Goal: Task Accomplishment & Management: Complete application form

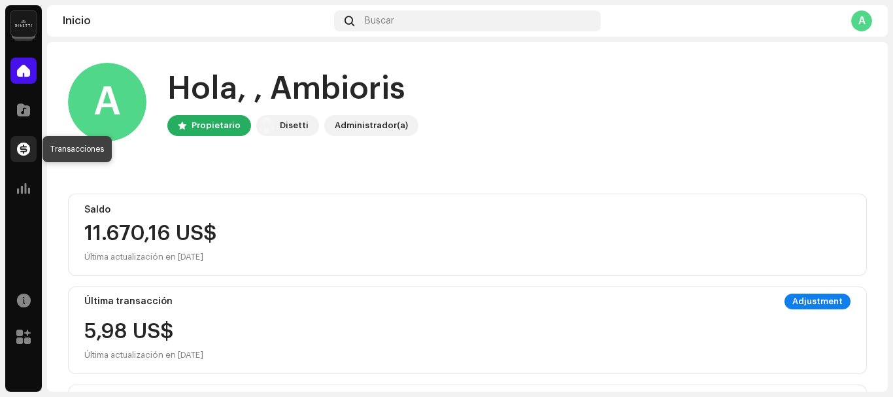
click at [25, 150] on span at bounding box center [23, 149] width 13 height 10
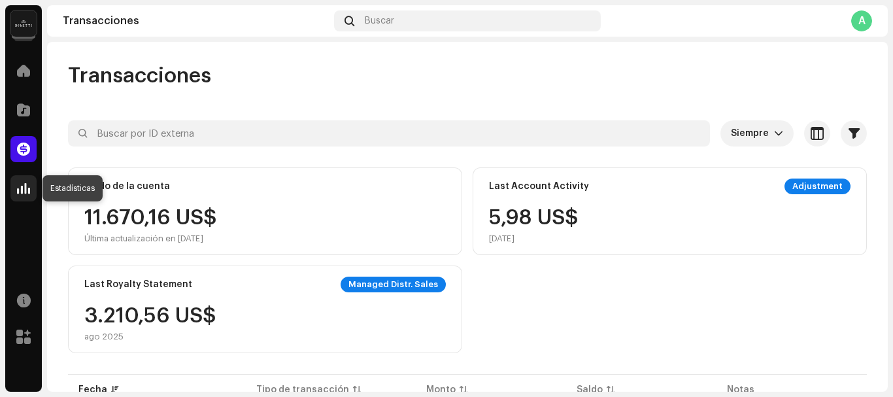
click at [25, 188] on span at bounding box center [23, 188] width 13 height 10
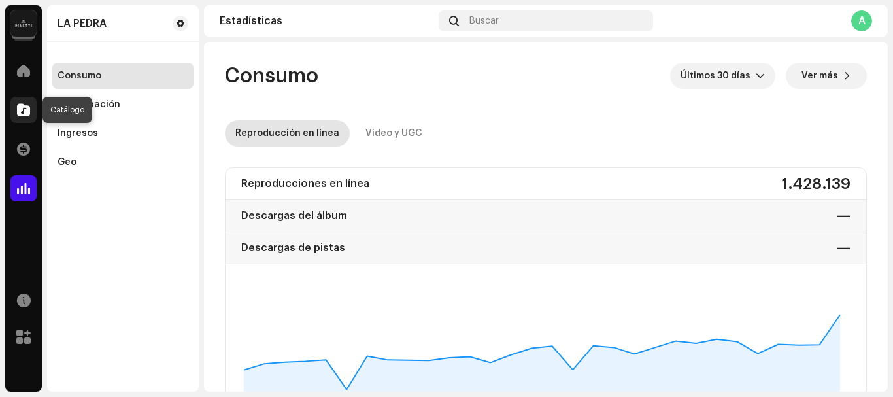
click at [20, 112] on span at bounding box center [23, 110] width 13 height 10
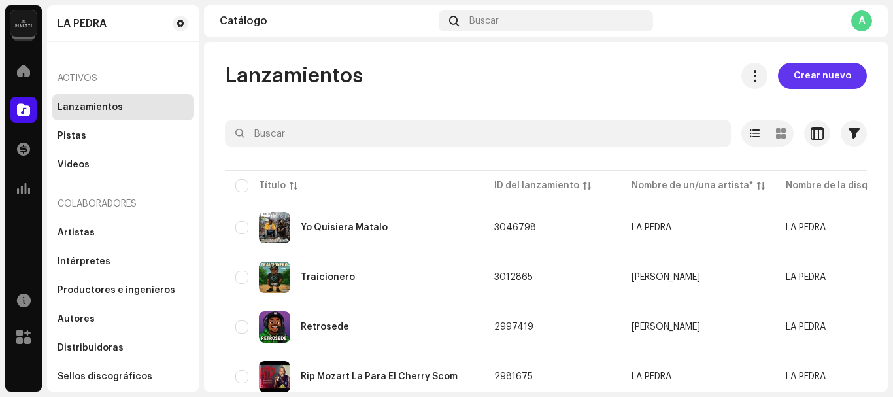
click at [804, 76] on span "Crear nuevo" at bounding box center [823, 76] width 58 height 26
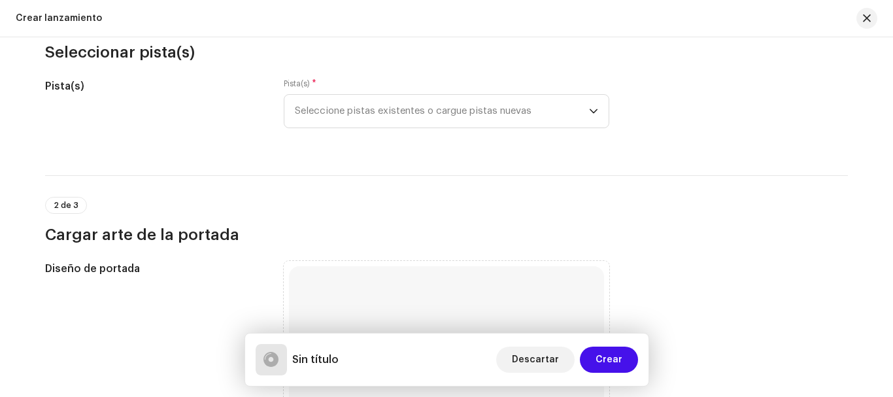
scroll to position [161, 0]
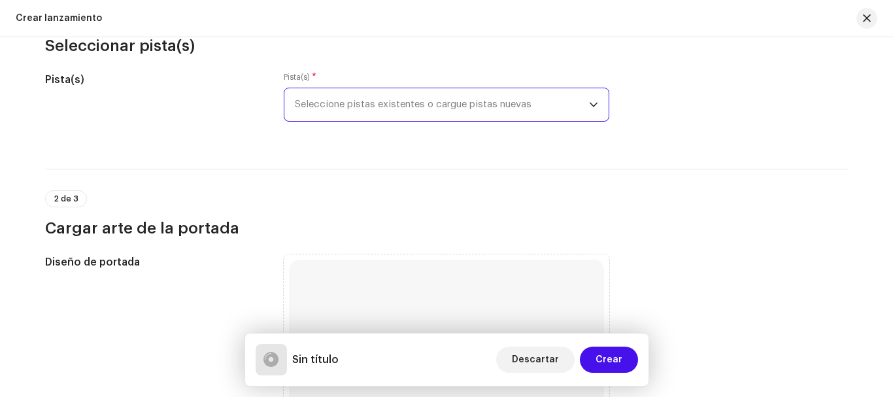
click at [477, 105] on span "Seleccione pistas existentes o cargue pistas nuevas" at bounding box center [442, 104] width 294 height 33
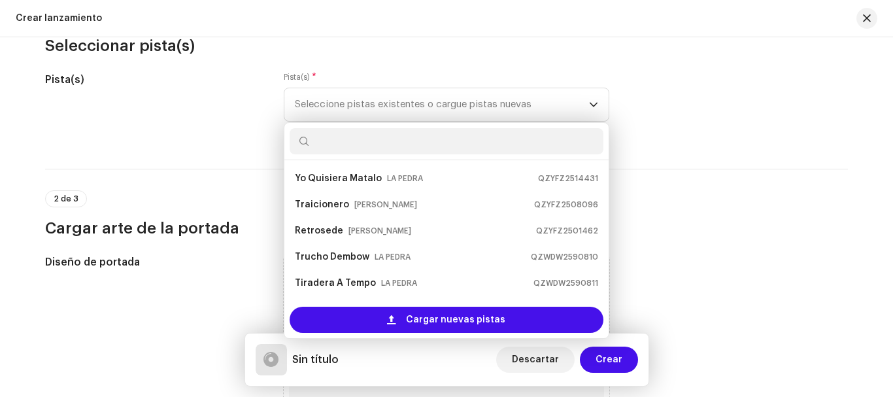
scroll to position [21, 0]
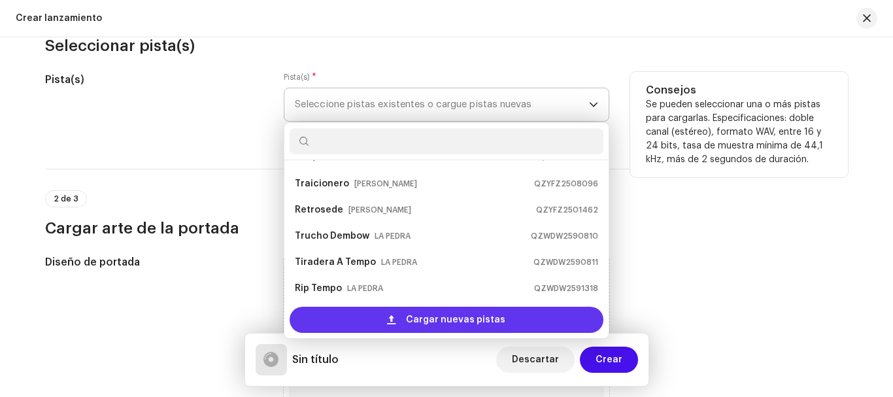
click at [440, 320] on span "Cargar nuevas pistas" at bounding box center [455, 320] width 99 height 26
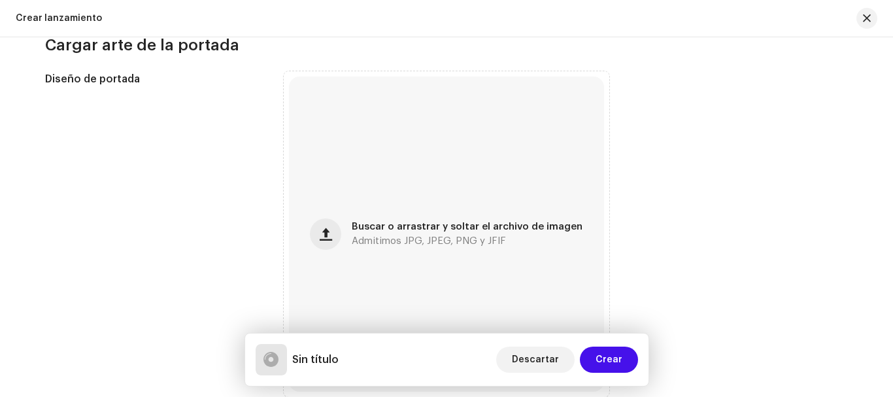
scroll to position [495, 0]
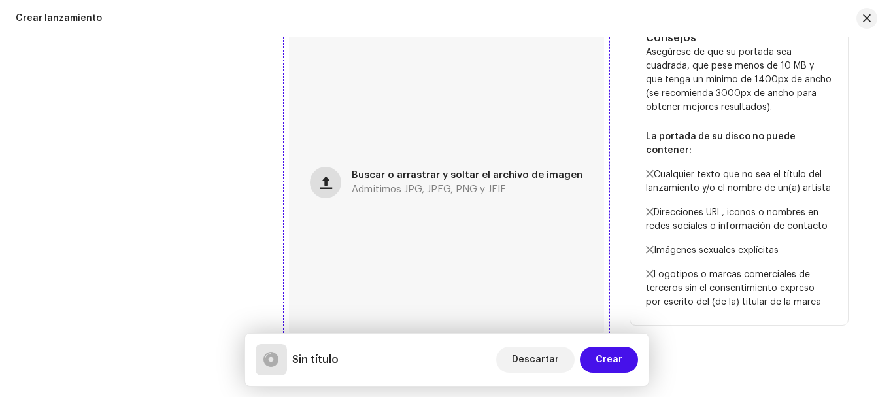
click at [332, 181] on span "button" at bounding box center [326, 182] width 12 height 10
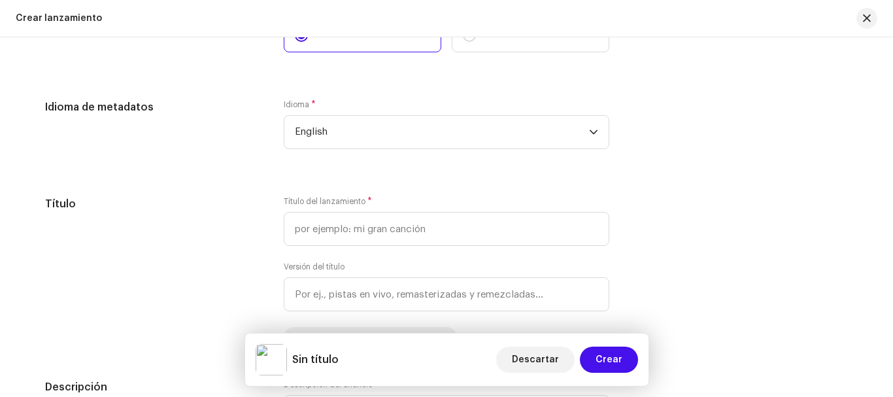
scroll to position [1096, 0]
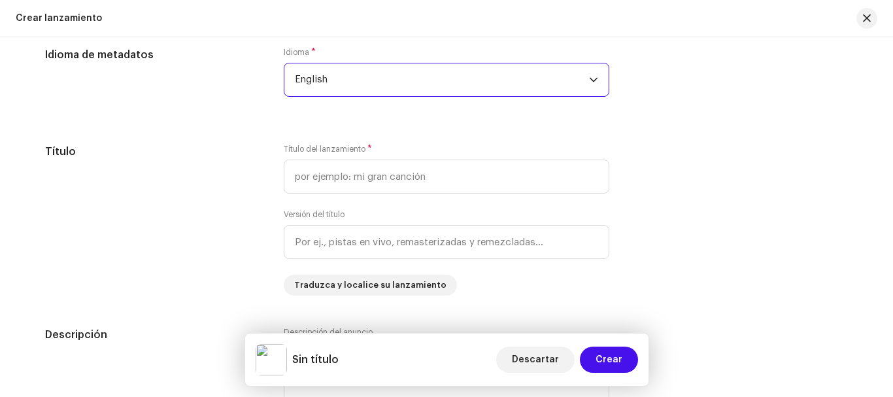
click at [463, 79] on span "English" at bounding box center [442, 79] width 294 height 33
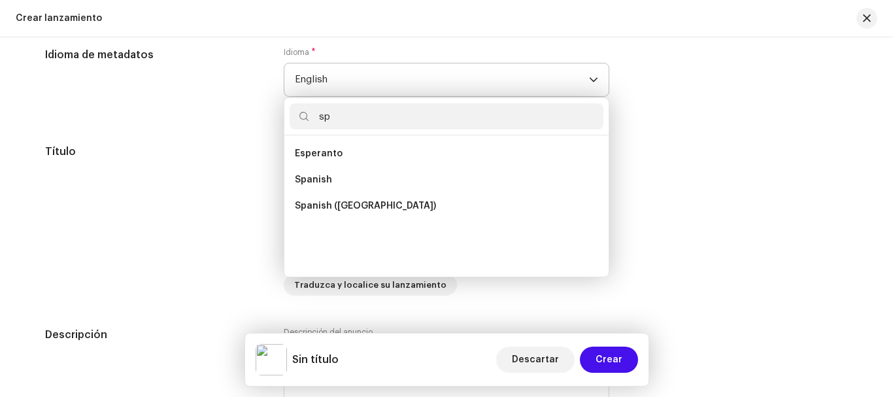
scroll to position [0, 0]
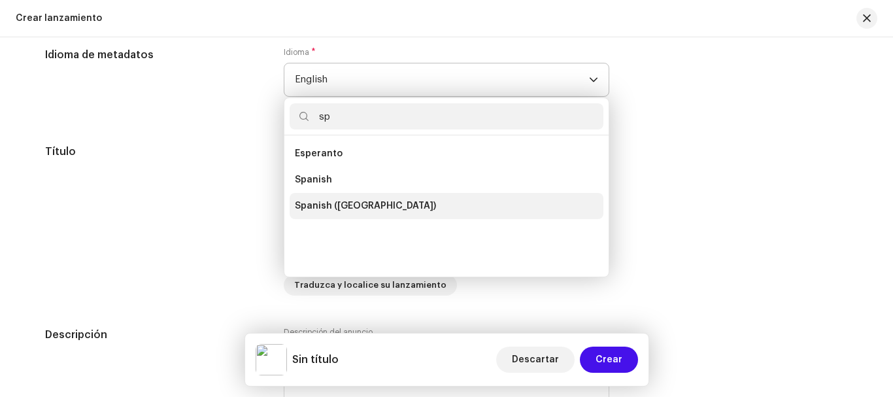
type input "sp"
click at [383, 203] on span "Spanish ([GEOGRAPHIC_DATA])" at bounding box center [365, 205] width 141 height 13
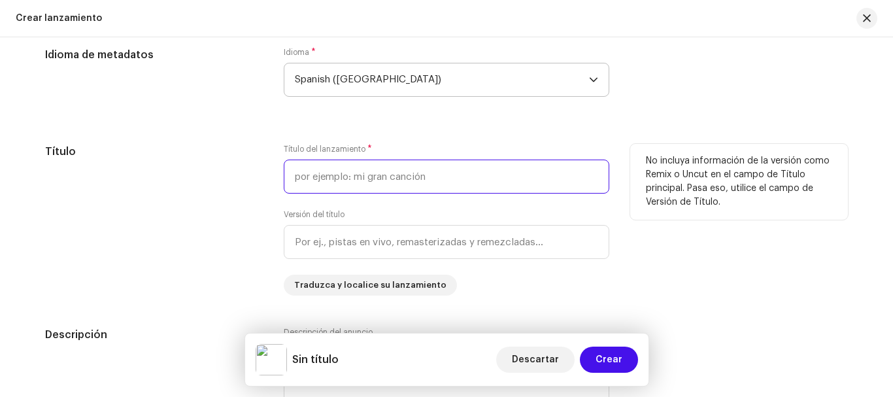
click at [386, 174] on input "text" at bounding box center [447, 177] width 326 height 34
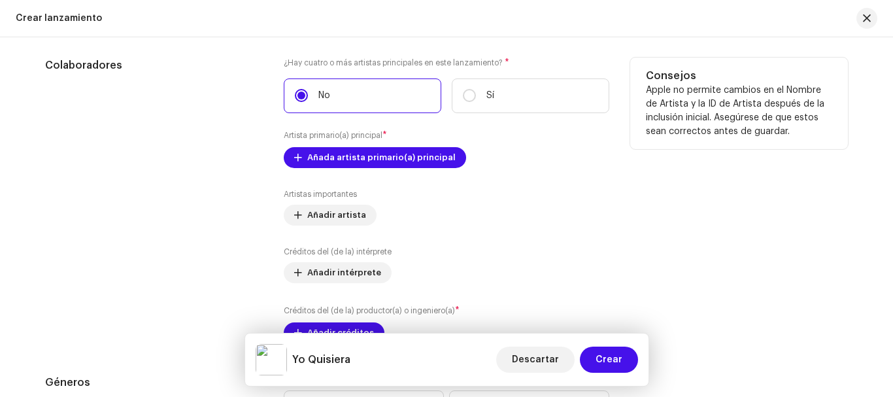
scroll to position [1578, 0]
type input "Yo Quisiera"
click at [352, 157] on span "Añada artista primario(a) principal" at bounding box center [381, 157] width 148 height 26
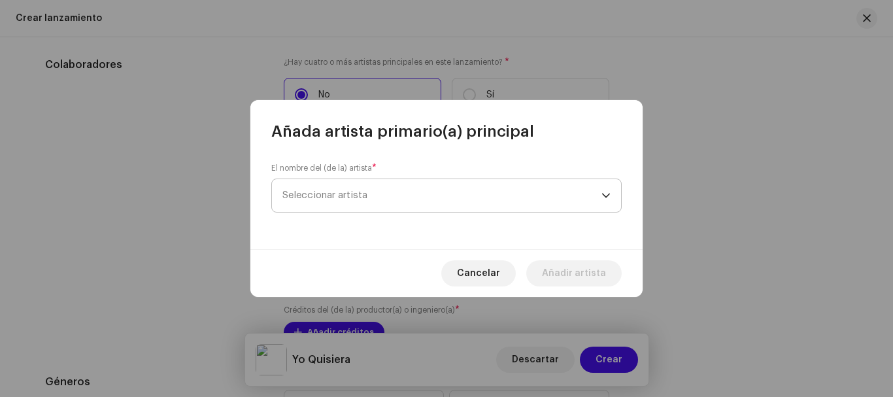
click at [372, 198] on span "Seleccionar artista" at bounding box center [441, 195] width 319 height 33
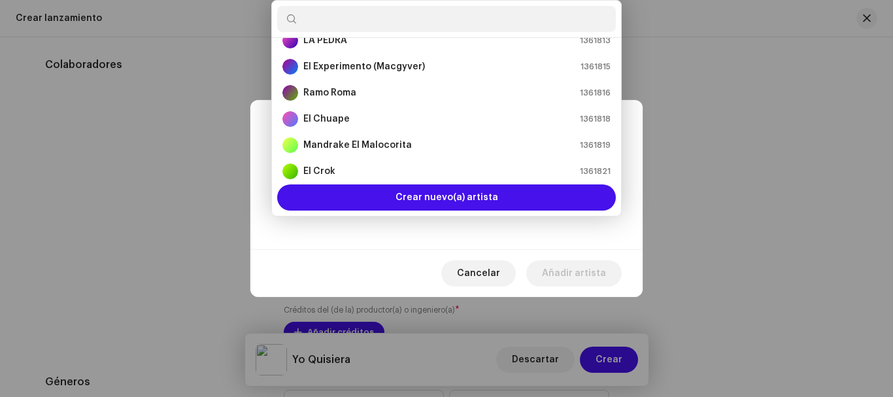
scroll to position [0, 0]
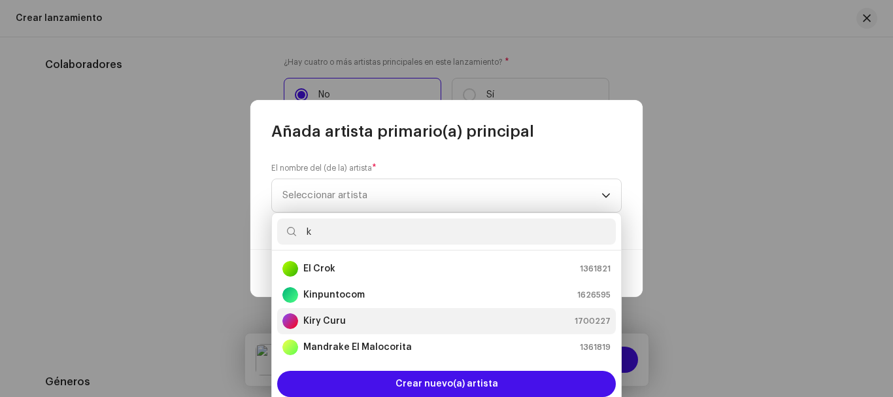
type input "k"
click at [354, 320] on div "Kiry Curu 1700227" at bounding box center [446, 321] width 328 height 16
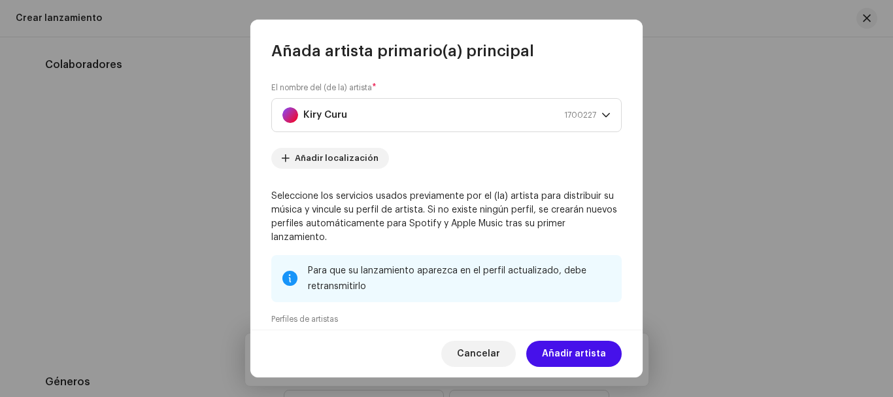
scroll to position [170, 0]
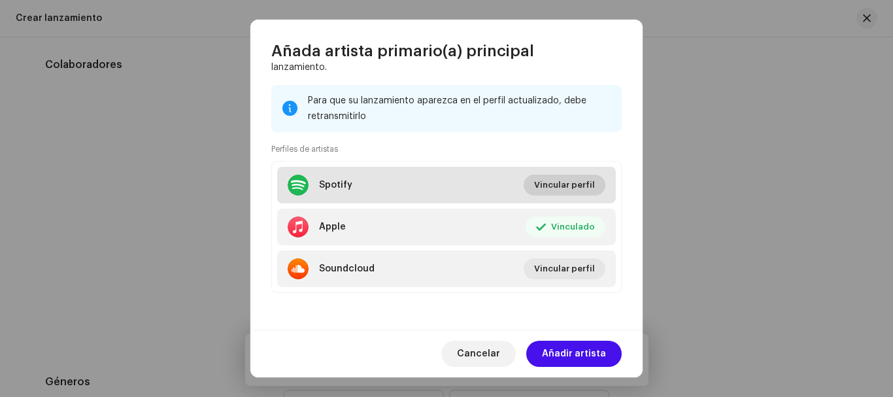
click at [549, 186] on span "Vincular perfil" at bounding box center [564, 185] width 61 height 26
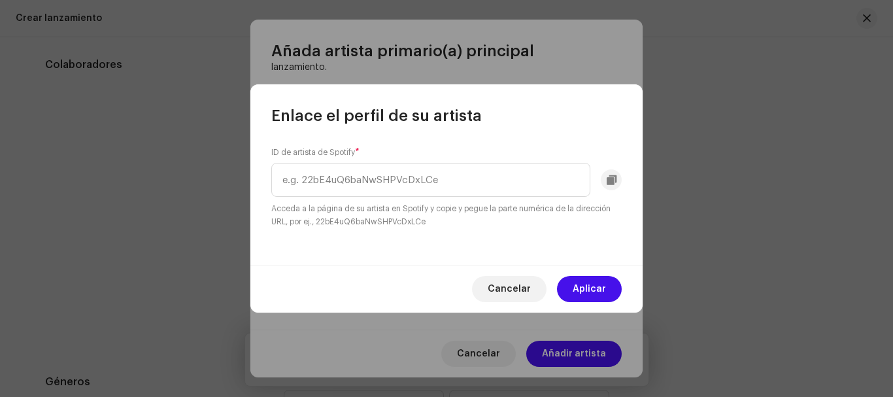
click at [356, 148] on label "ID de artista de Spotify *" at bounding box center [315, 152] width 88 height 10
drag, startPoint x: 356, startPoint y: 152, endPoint x: 329, endPoint y: 153, distance: 27.5
click at [329, 153] on label "ID de artista de Spotify *" at bounding box center [315, 152] width 88 height 10
copy label "Spotify"
paste input "3nb8360gVWO9vWGE16bE9A"
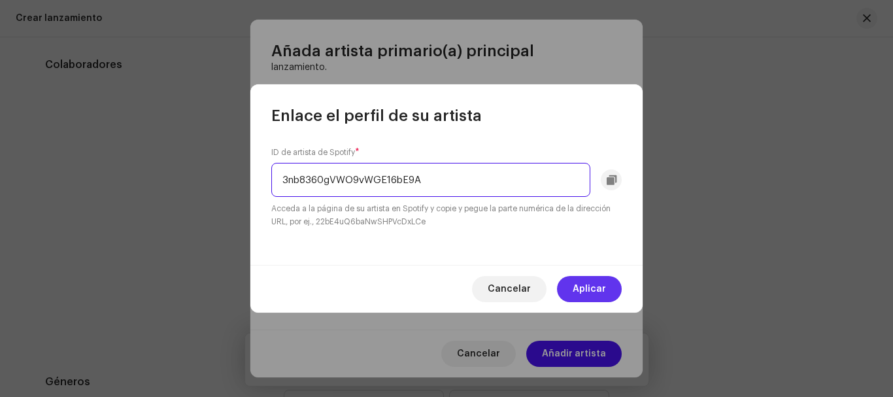
type input "3nb8360gVWO9vWGE16bE9A"
click at [601, 287] on span "Aplicar" at bounding box center [589, 289] width 33 height 26
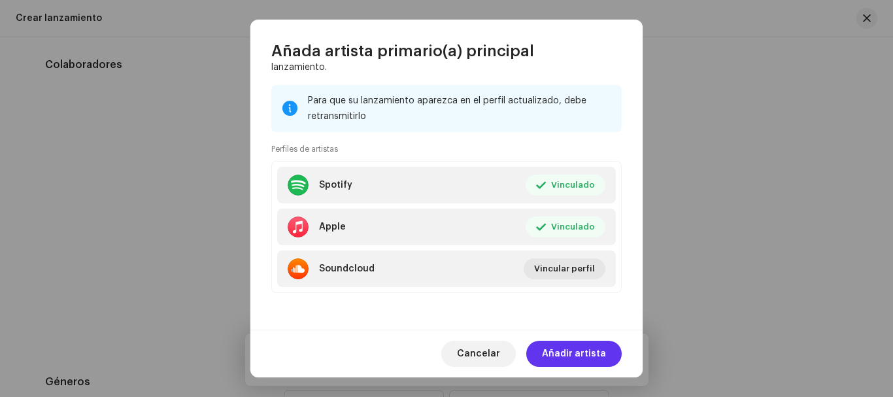
click at [578, 355] on span "Añadir artista" at bounding box center [574, 354] width 64 height 26
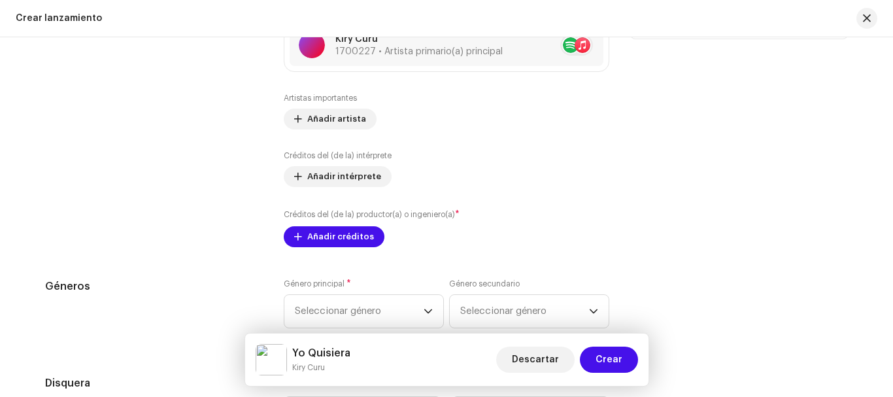
scroll to position [1688, 0]
click at [313, 119] on span "Añadir artista" at bounding box center [336, 118] width 59 height 26
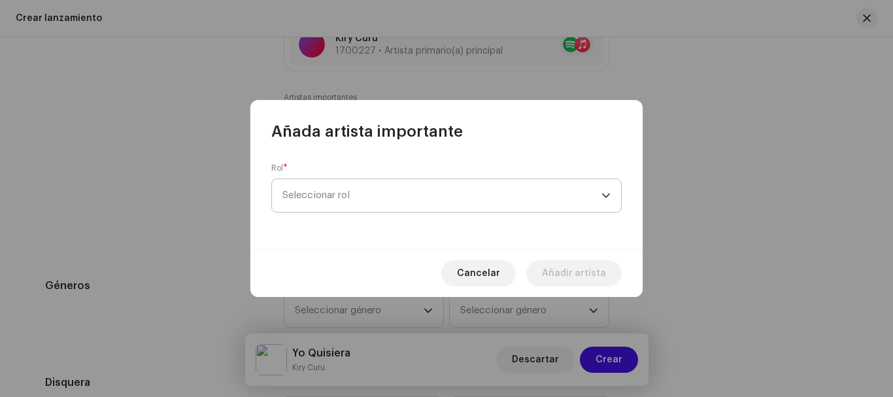
click at [394, 195] on span "Seleccionar rol" at bounding box center [441, 195] width 319 height 33
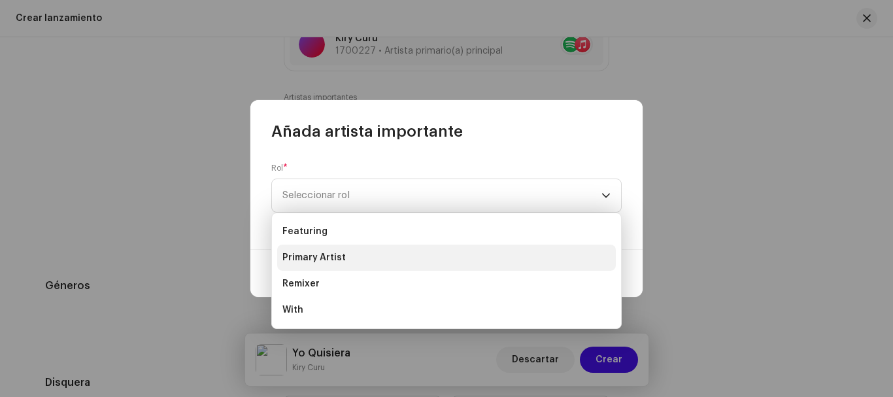
click at [369, 254] on li "Primary Artist" at bounding box center [446, 258] width 339 height 26
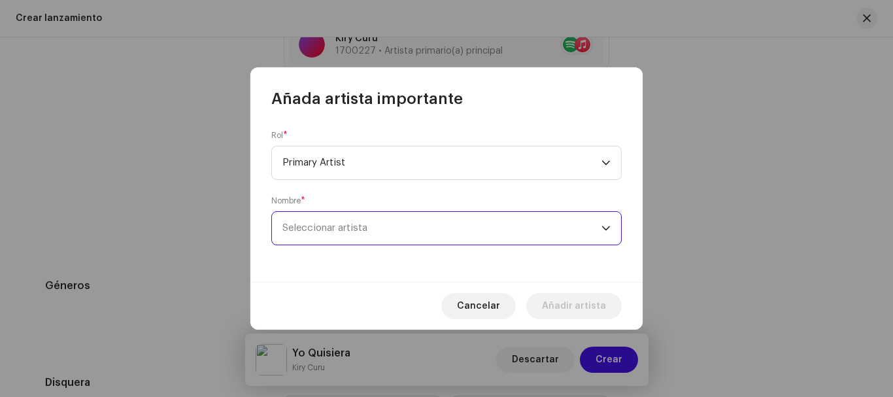
click at [356, 223] on span "Seleccionar artista" at bounding box center [324, 228] width 85 height 10
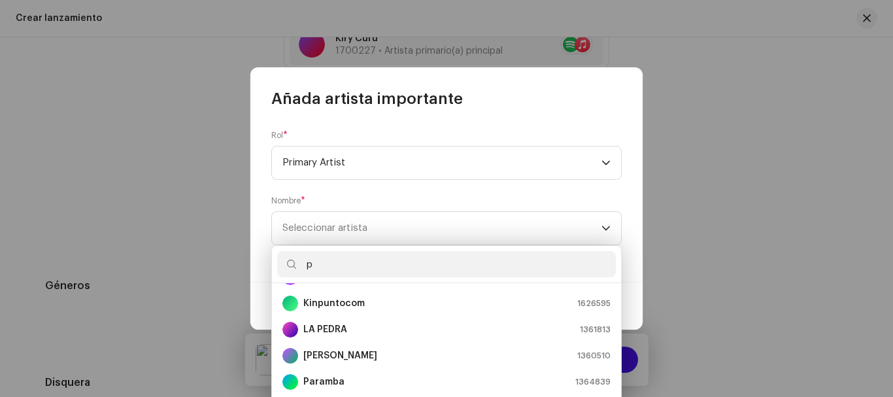
scroll to position [78, 0]
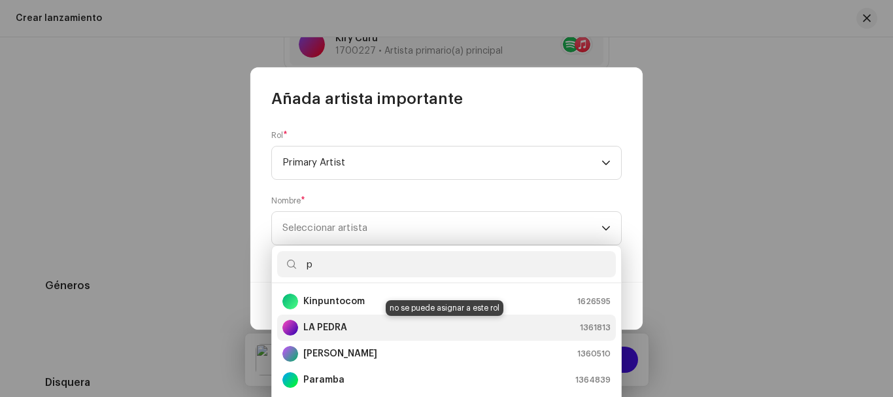
type input "p"
click at [346, 326] on strong "LA PEDRA" at bounding box center [325, 327] width 44 height 13
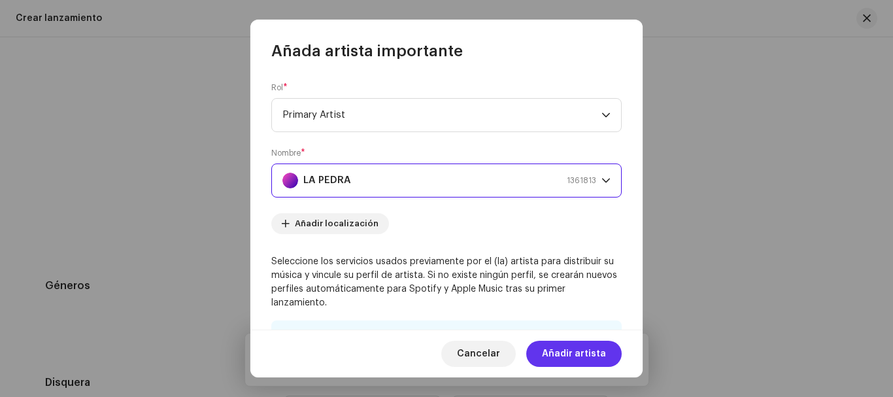
click at [580, 349] on span "Añadir artista" at bounding box center [574, 354] width 64 height 26
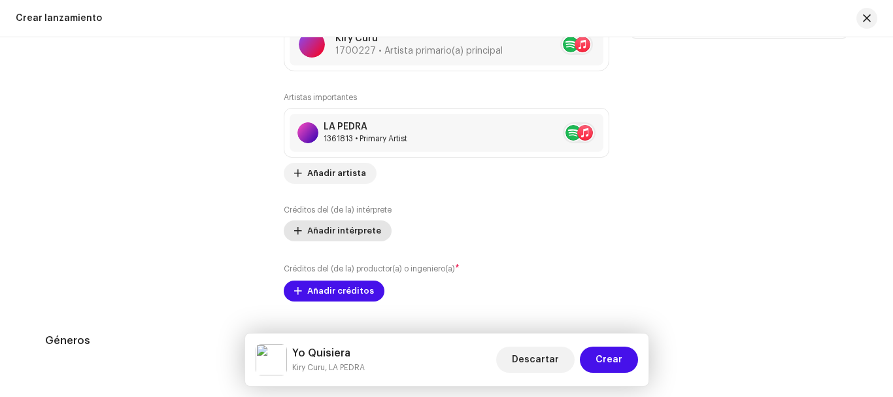
click at [356, 228] on span "Añadir intérprete" at bounding box center [344, 231] width 74 height 26
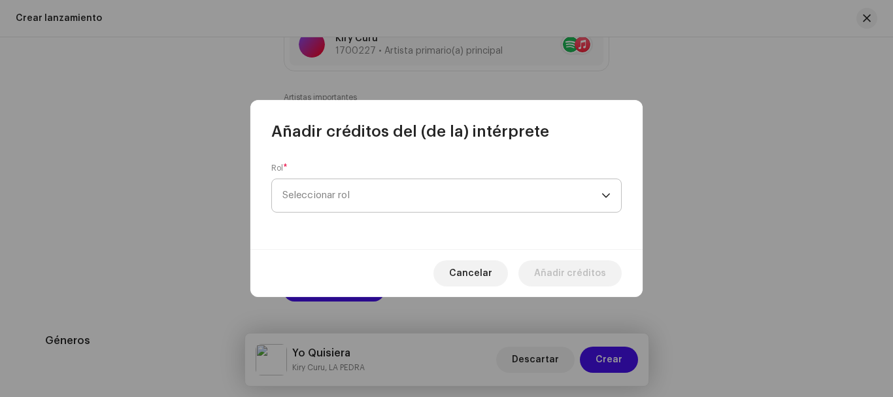
click at [399, 195] on span "Seleccionar rol" at bounding box center [441, 195] width 319 height 33
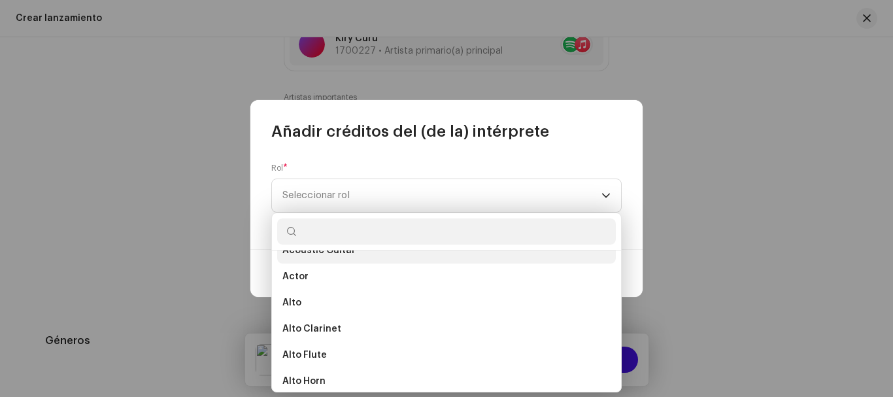
scroll to position [120, 0]
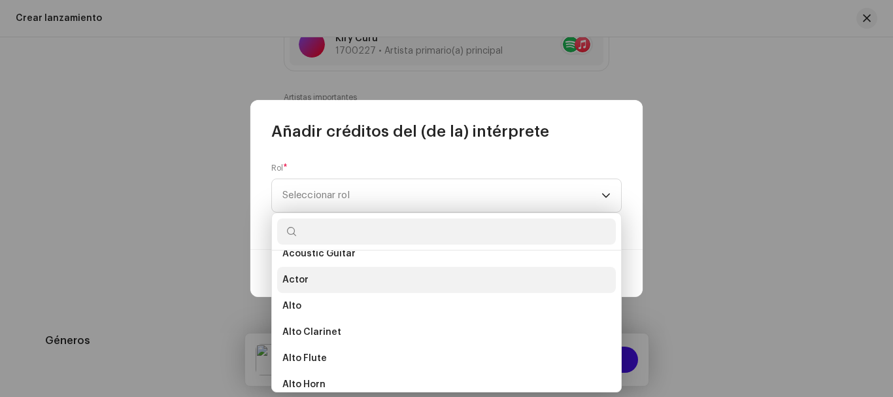
click at [311, 278] on li "Actor" at bounding box center [446, 280] width 339 height 26
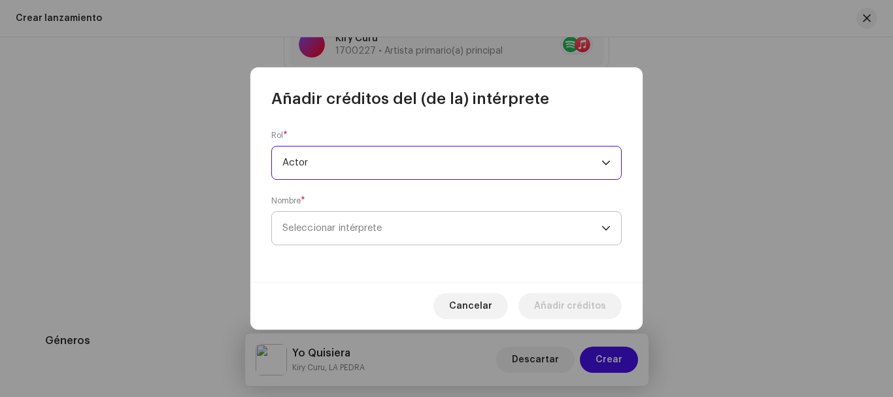
click at [339, 223] on span "Seleccionar intérprete" at bounding box center [331, 228] width 99 height 10
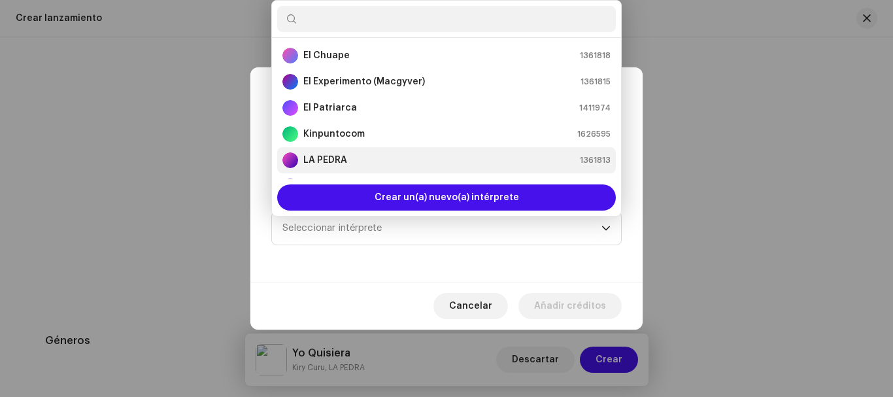
scroll to position [0, 0]
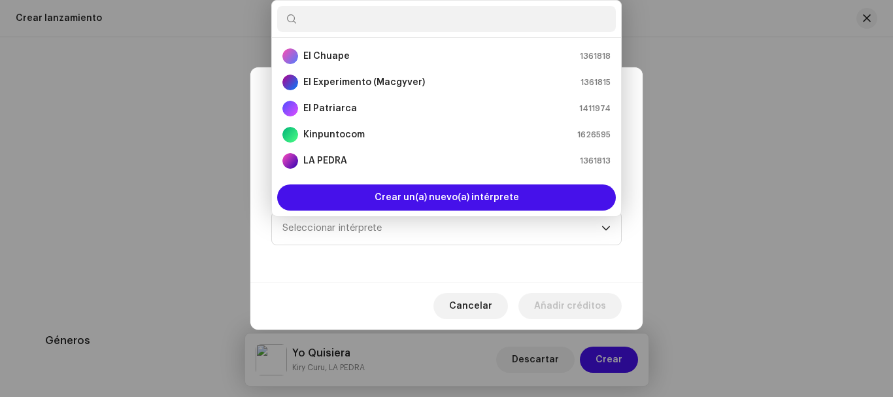
click at [364, 18] on input "text" at bounding box center [446, 19] width 339 height 26
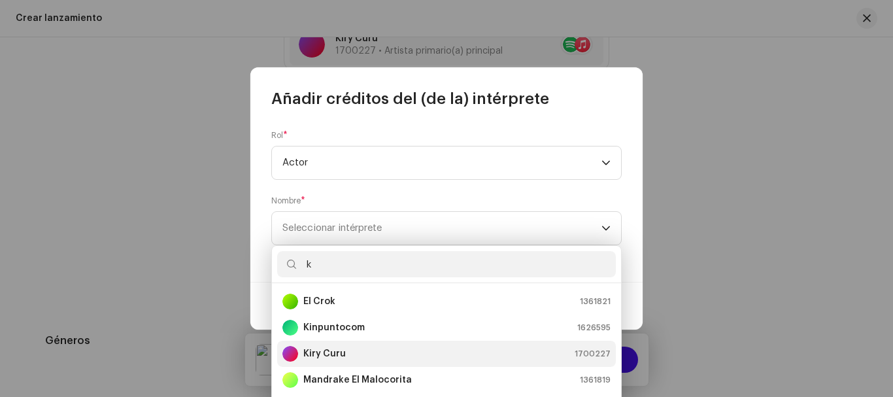
type input "k"
click at [352, 349] on div "Kiry Curu 1700227" at bounding box center [446, 354] width 328 height 16
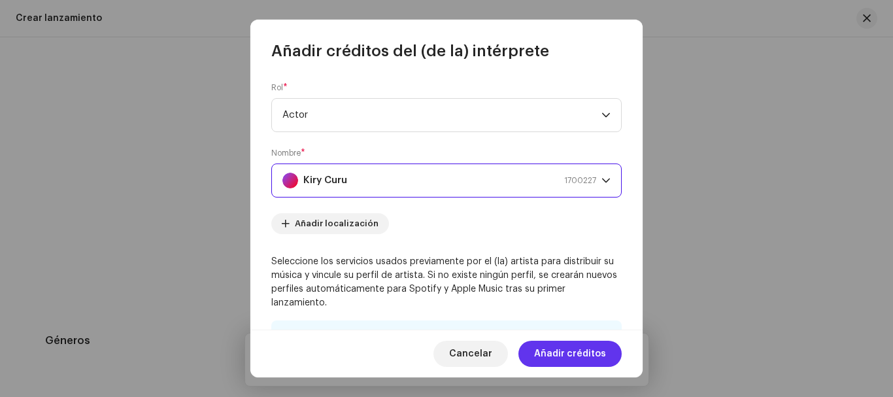
click at [561, 347] on span "Añadir créditos" at bounding box center [570, 354] width 72 height 26
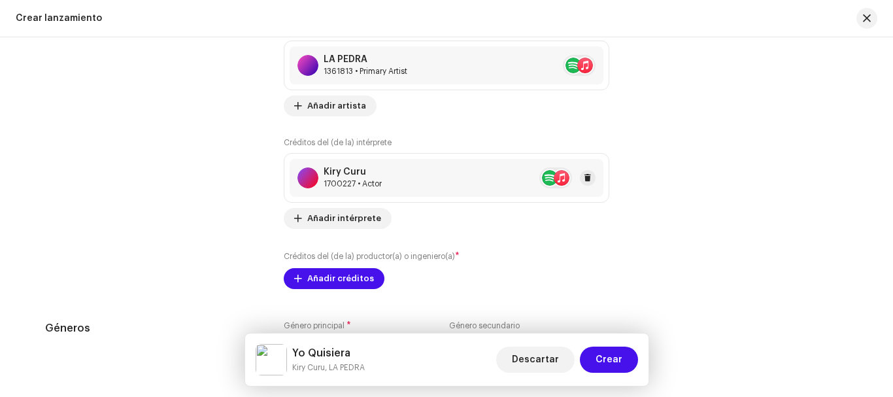
scroll to position [1757, 0]
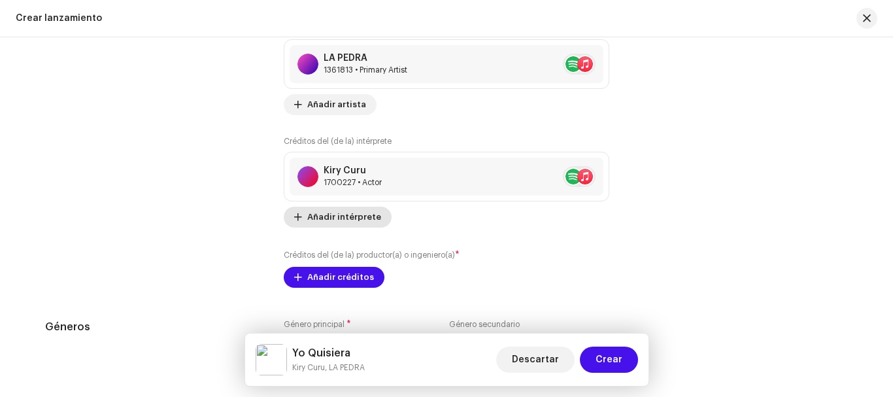
click at [357, 216] on span "Añadir intérprete" at bounding box center [344, 217] width 74 height 26
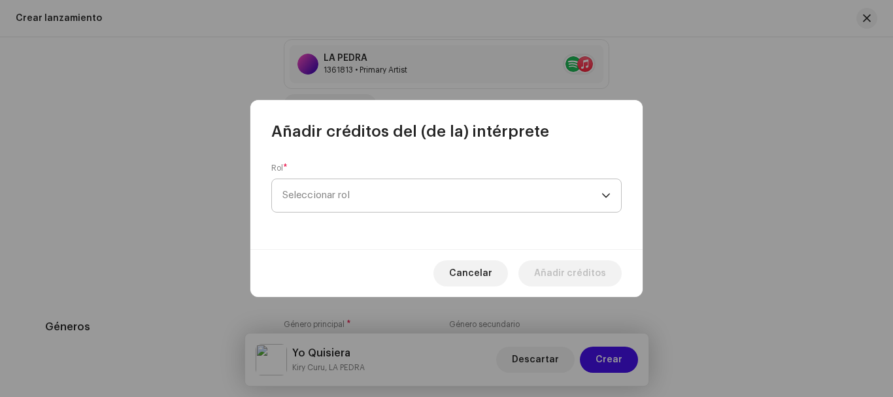
click at [348, 191] on span "Seleccionar rol" at bounding box center [441, 195] width 319 height 33
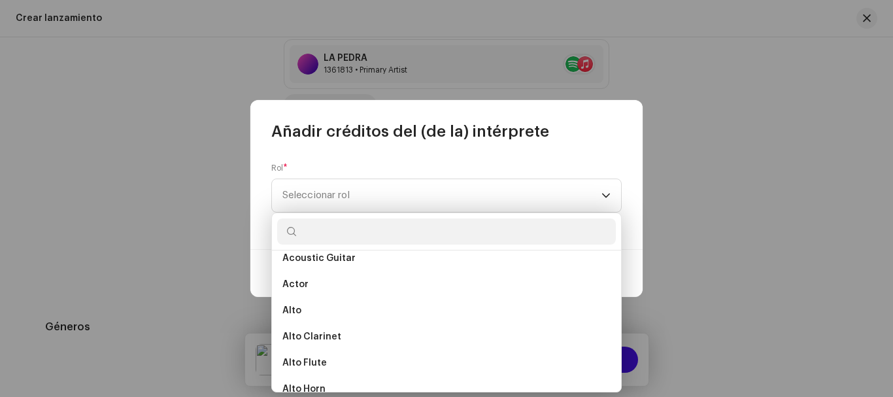
scroll to position [116, 0]
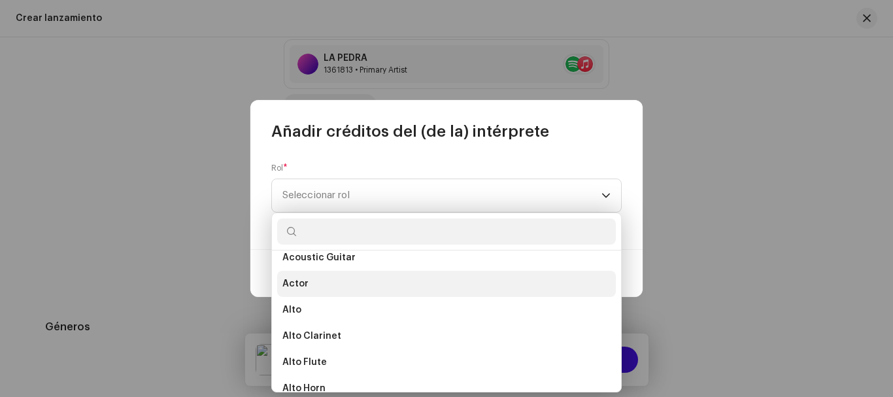
click at [320, 285] on li "Actor" at bounding box center [446, 284] width 339 height 26
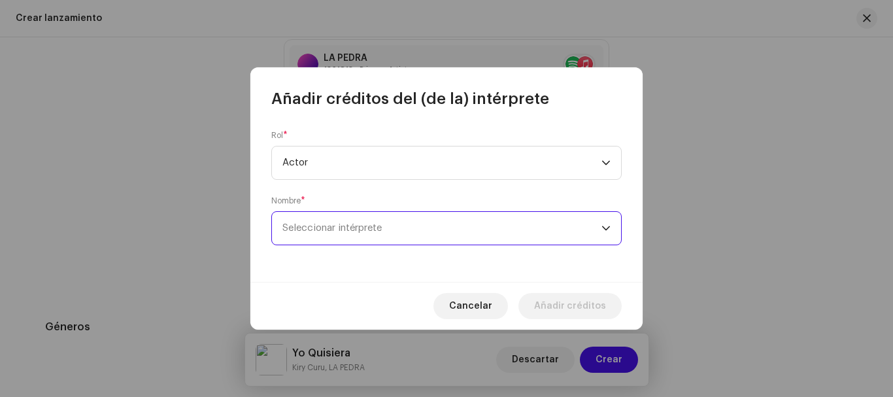
click at [375, 222] on span "Seleccionar intérprete" at bounding box center [441, 228] width 319 height 33
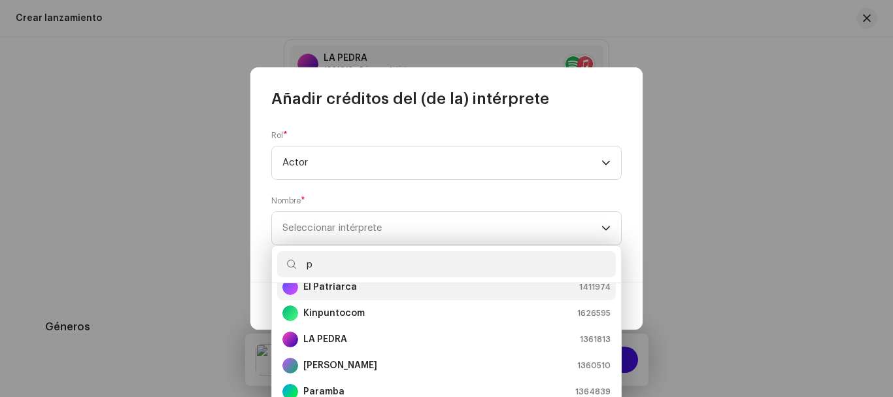
scroll to position [67, 0]
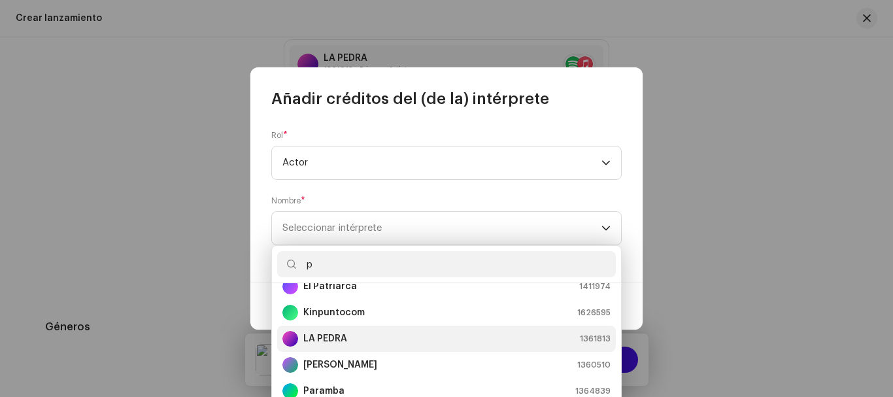
type input "p"
click at [344, 343] on strong "LA PEDRA" at bounding box center [325, 338] width 44 height 13
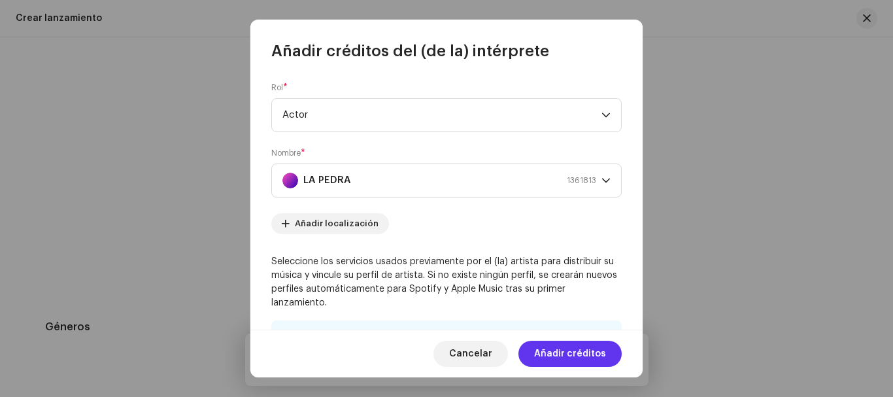
click at [605, 358] on span "Añadir créditos" at bounding box center [570, 354] width 72 height 26
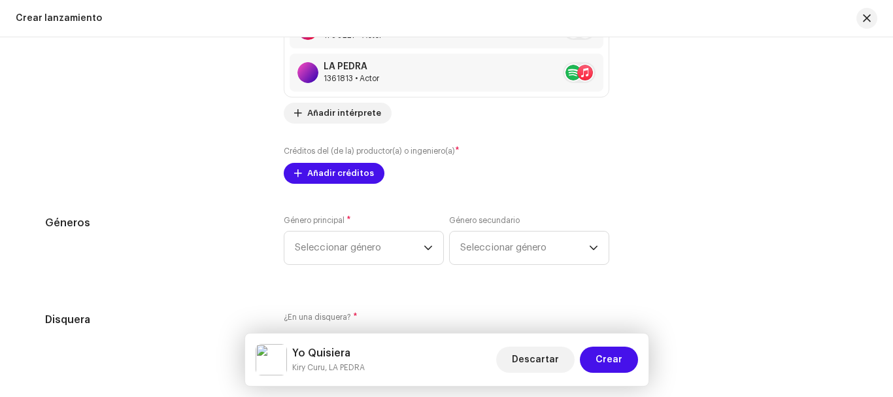
scroll to position [1905, 0]
click at [348, 176] on span "Añadir créditos" at bounding box center [340, 173] width 67 height 26
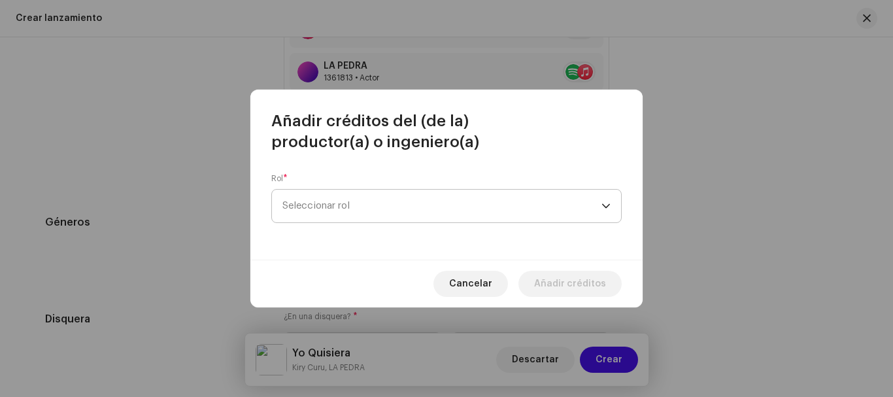
click at [410, 213] on span "Seleccionar rol" at bounding box center [441, 206] width 319 height 33
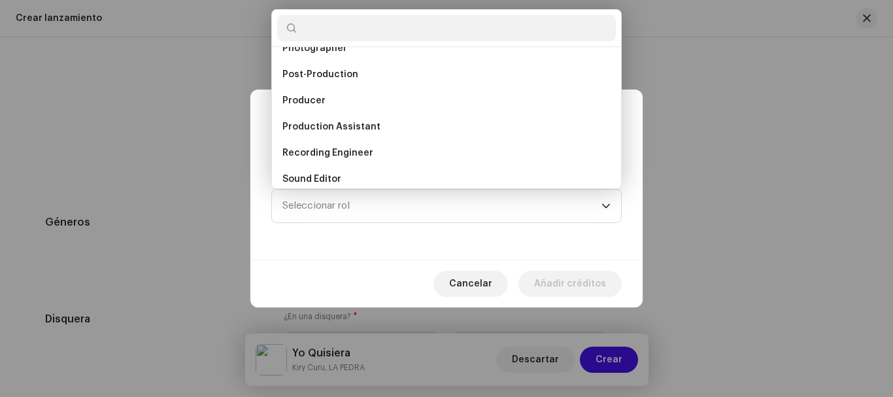
scroll to position [477, 0]
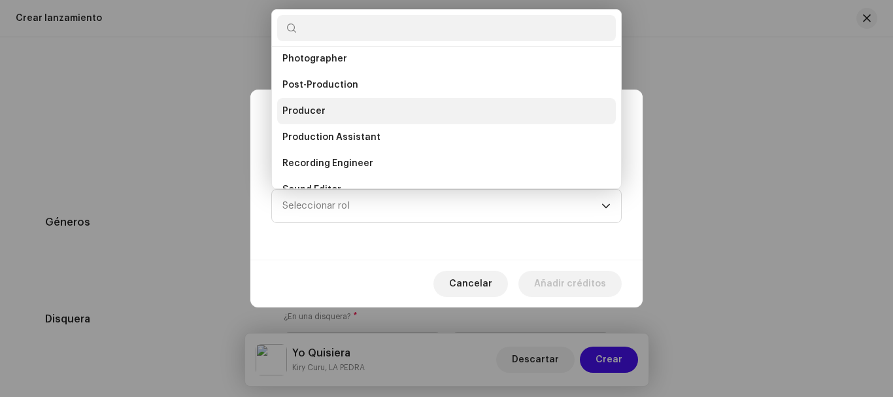
click at [316, 108] on span "Producer" at bounding box center [303, 111] width 43 height 13
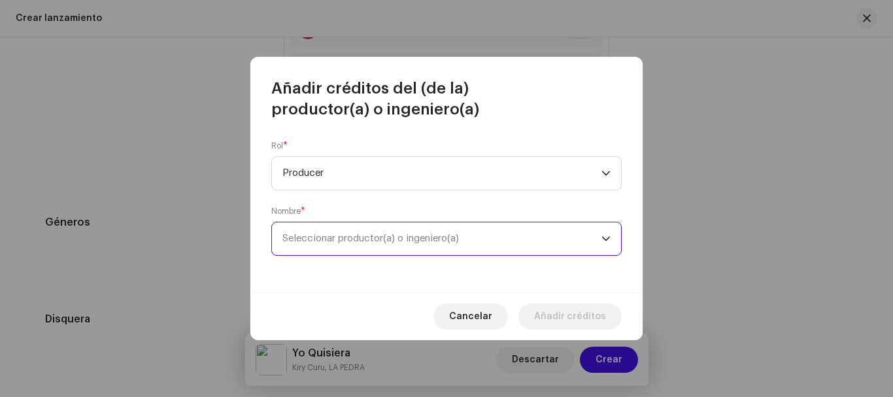
click at [426, 235] on span "Seleccionar productor(a) o ingeniero(a)" at bounding box center [370, 238] width 177 height 10
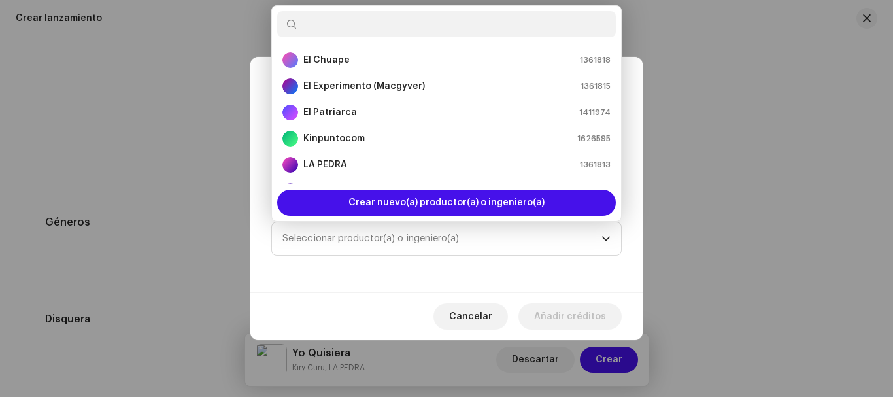
scroll to position [0, 0]
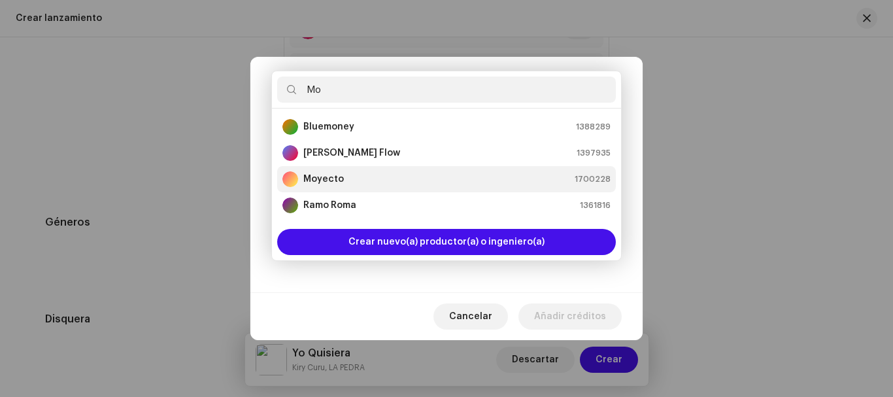
type input "Mo"
click at [347, 177] on div "Moyecto 1700228" at bounding box center [446, 179] width 328 height 16
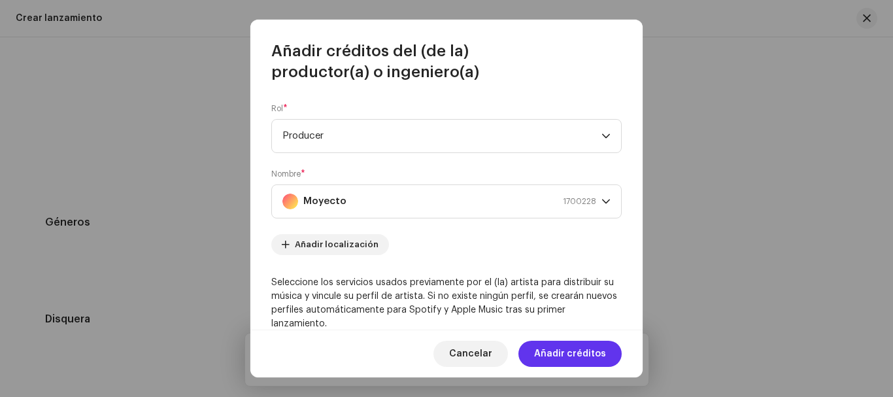
click at [572, 351] on span "Añadir créditos" at bounding box center [570, 354] width 72 height 26
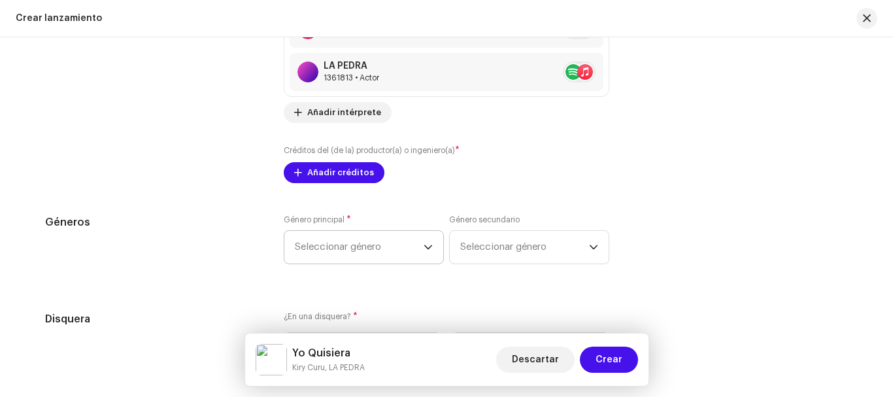
click at [379, 248] on span "Seleccionar género" at bounding box center [359, 247] width 129 height 33
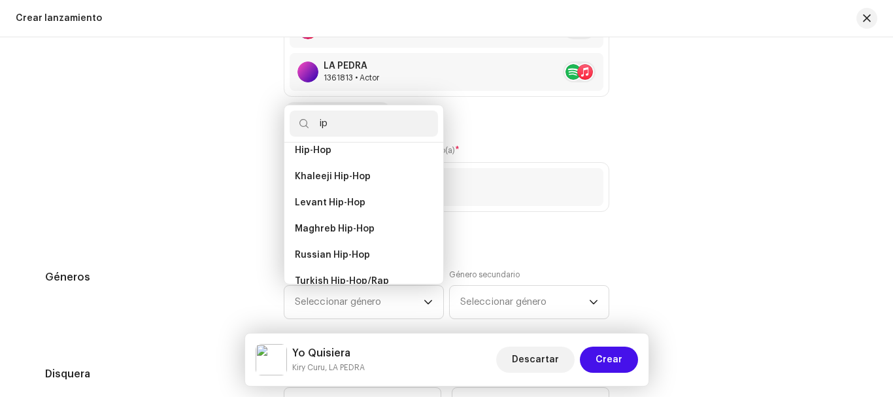
scroll to position [127, 0]
type input "ip"
click at [342, 170] on span "Hip Hop/Rap" at bounding box center [323, 176] width 57 height 13
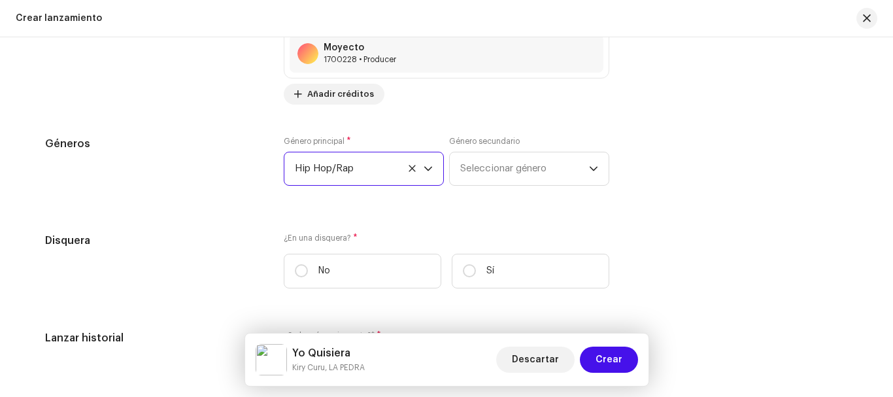
scroll to position [2039, 0]
click at [513, 157] on span "Seleccionar género" at bounding box center [524, 168] width 129 height 33
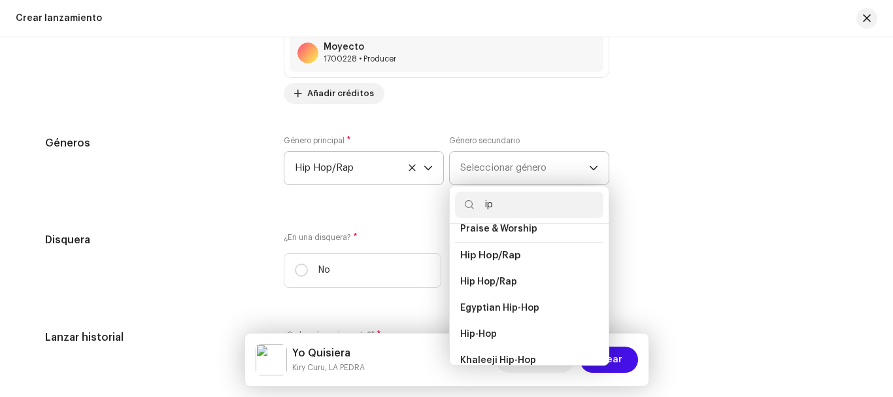
scroll to position [103, 0]
type input "ip"
click at [501, 275] on span "Hip Hop/Rap" at bounding box center [488, 281] width 57 height 13
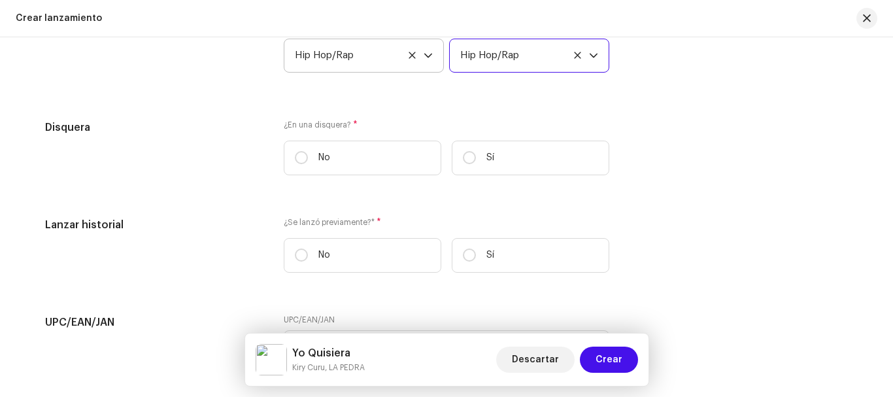
scroll to position [2154, 0]
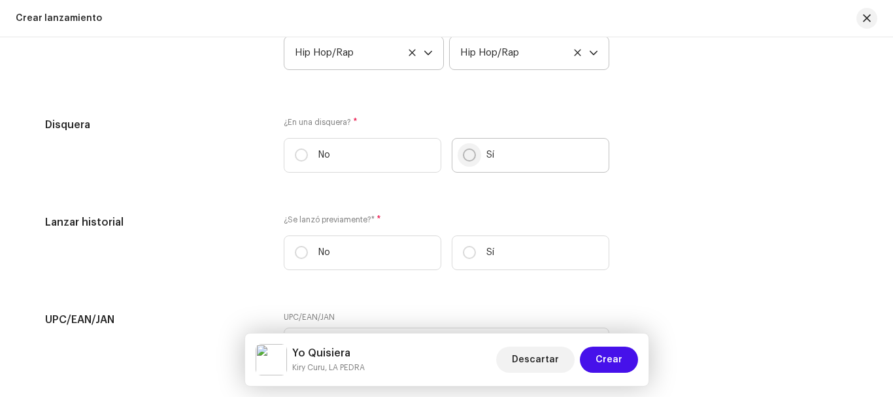
click at [468, 156] on input "Sí" at bounding box center [469, 154] width 13 height 13
radio input "true"
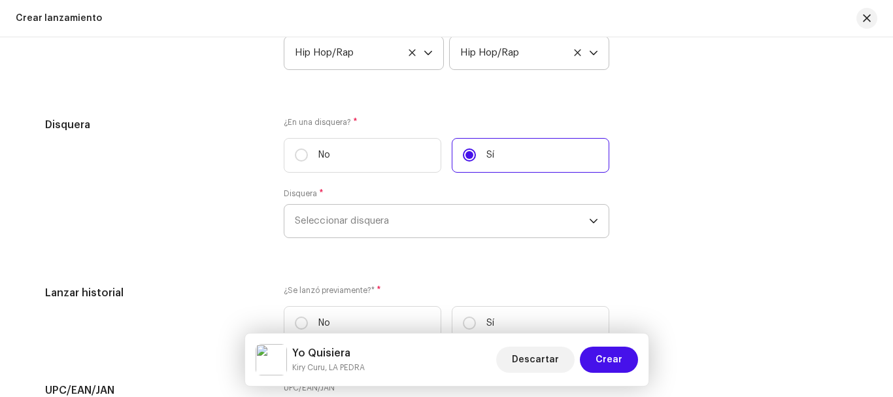
click at [372, 218] on span "Seleccionar disquera" at bounding box center [442, 221] width 294 height 33
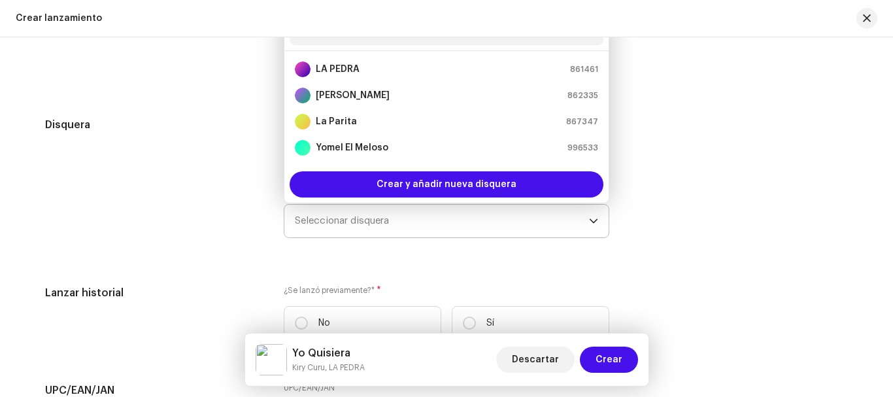
scroll to position [2148, 0]
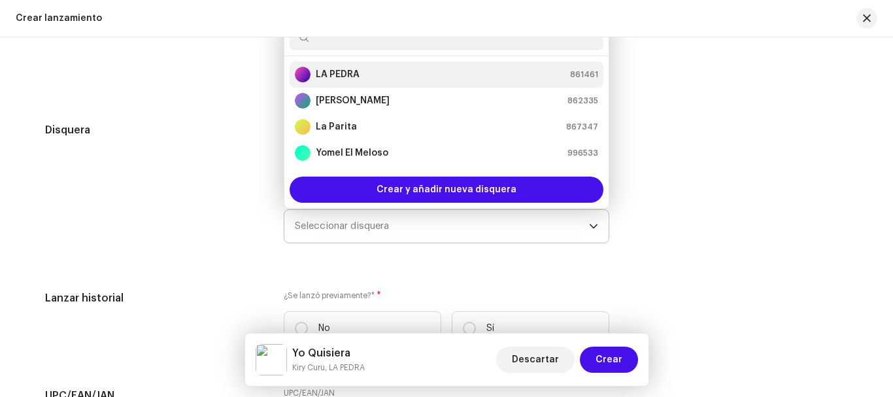
click at [349, 72] on strong "LA PEDRA" at bounding box center [338, 74] width 44 height 13
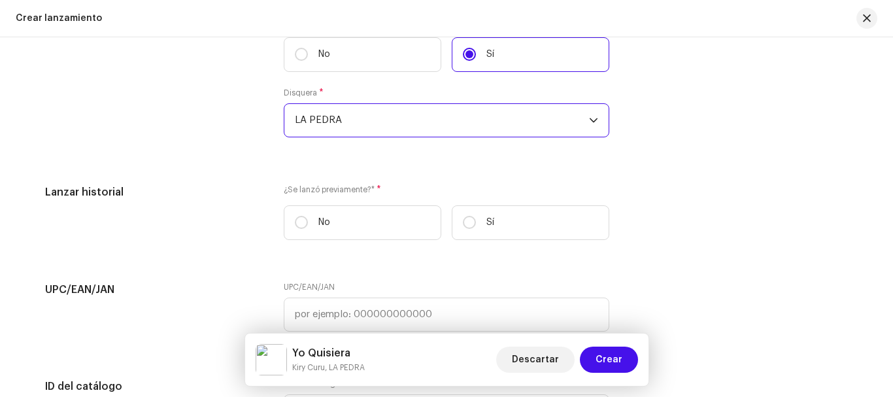
scroll to position [2294, 0]
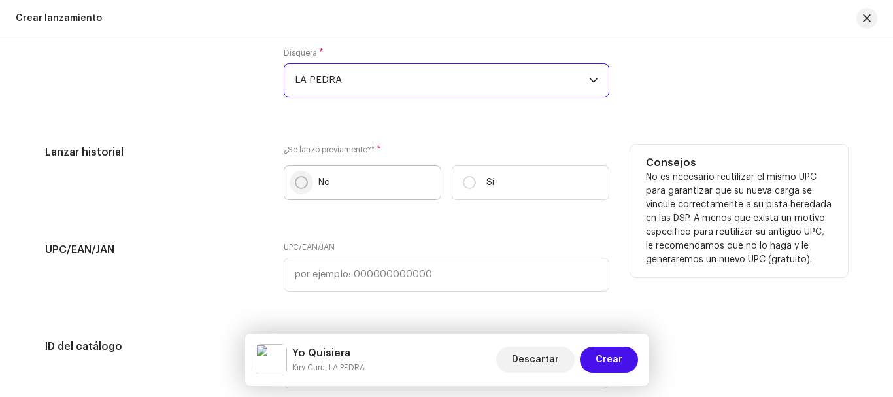
click at [301, 184] on input "No" at bounding box center [301, 182] width 13 height 13
radio input "true"
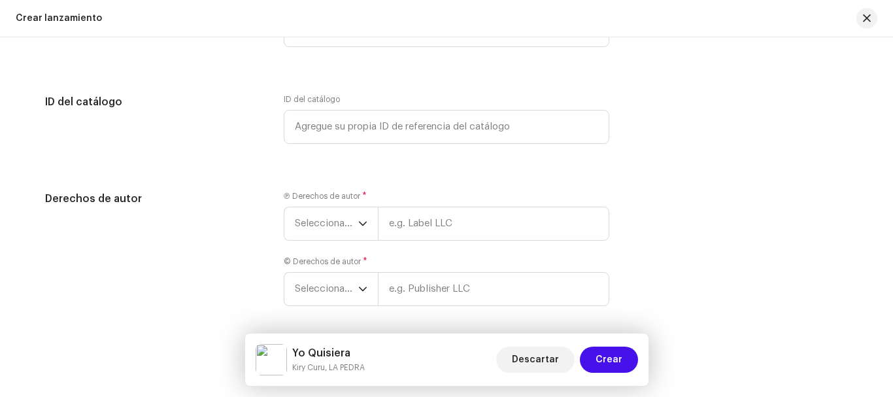
scroll to position [2554, 0]
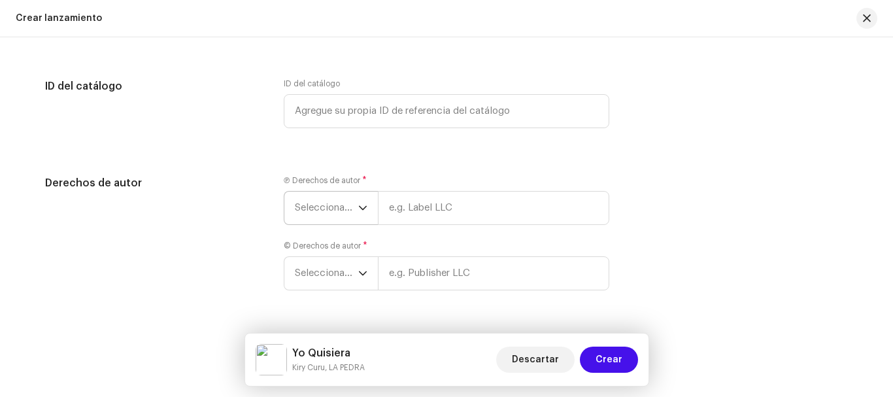
click at [343, 207] on span "Seleccionar año" at bounding box center [326, 208] width 63 height 33
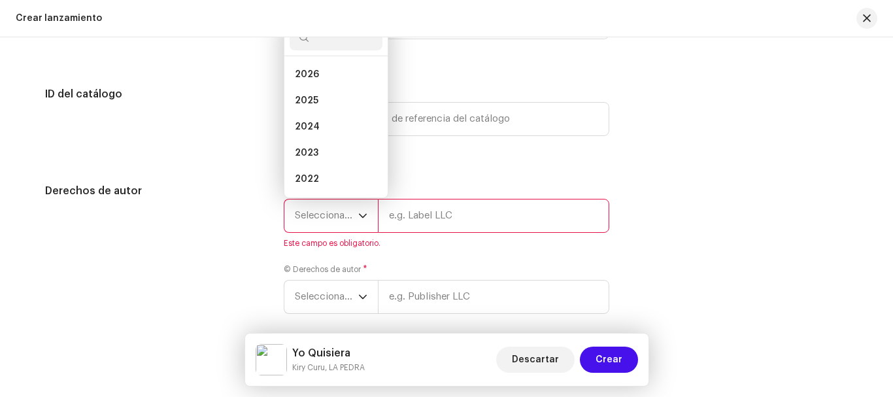
scroll to position [21, 0]
click at [329, 77] on li "2025" at bounding box center [336, 80] width 93 height 26
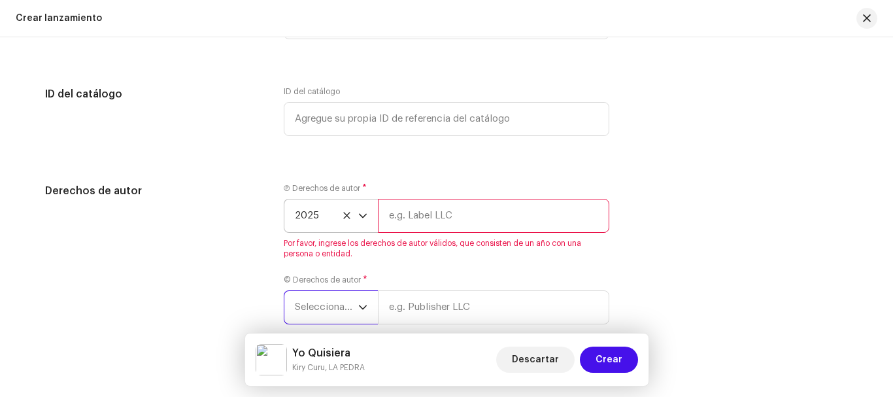
click at [345, 305] on span "Seleccionar año" at bounding box center [326, 307] width 63 height 33
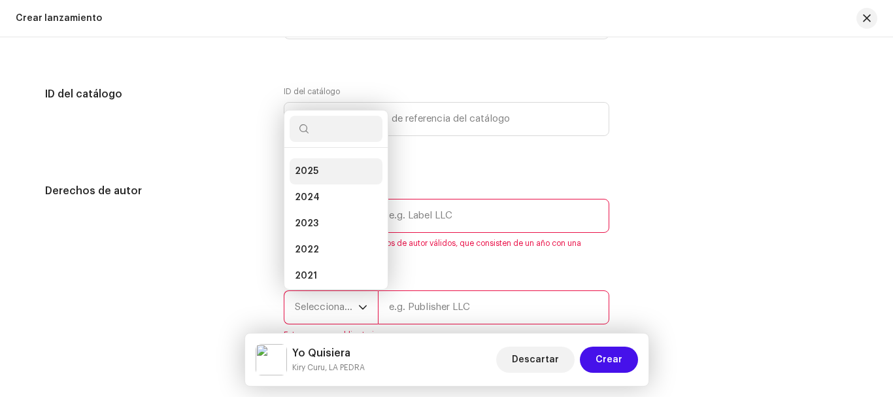
click at [330, 172] on li "2025" at bounding box center [336, 171] width 93 height 26
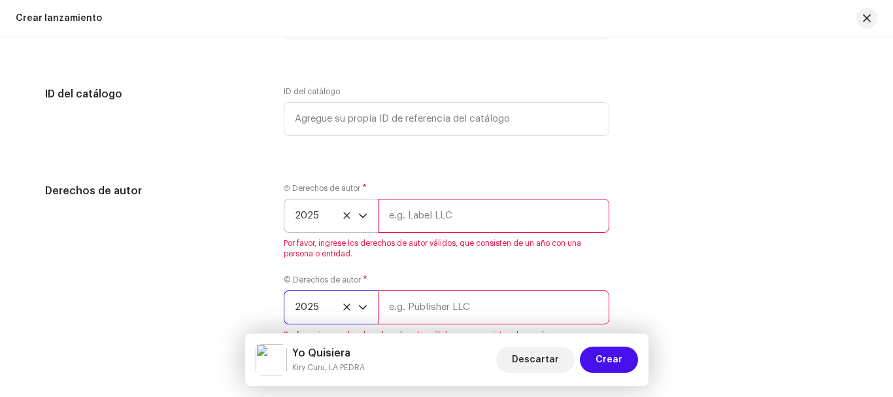
click at [434, 211] on input "text" at bounding box center [493, 216] width 231 height 34
type input "LA PEDRA"
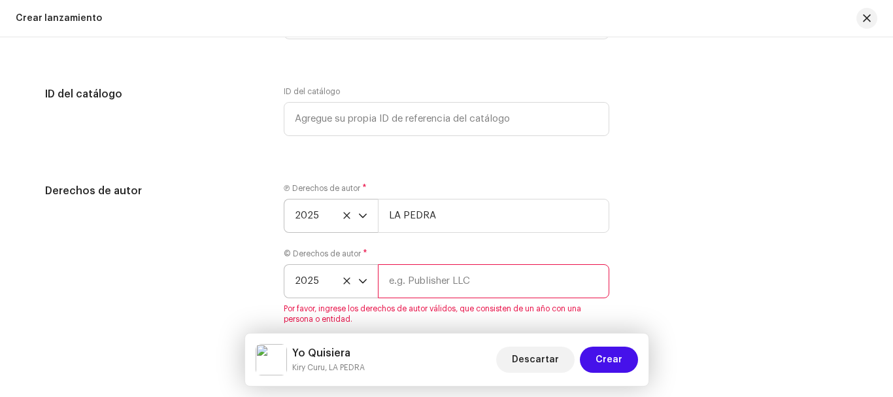
click at [419, 279] on input "text" at bounding box center [493, 281] width 231 height 34
type input "LA PEDRA"
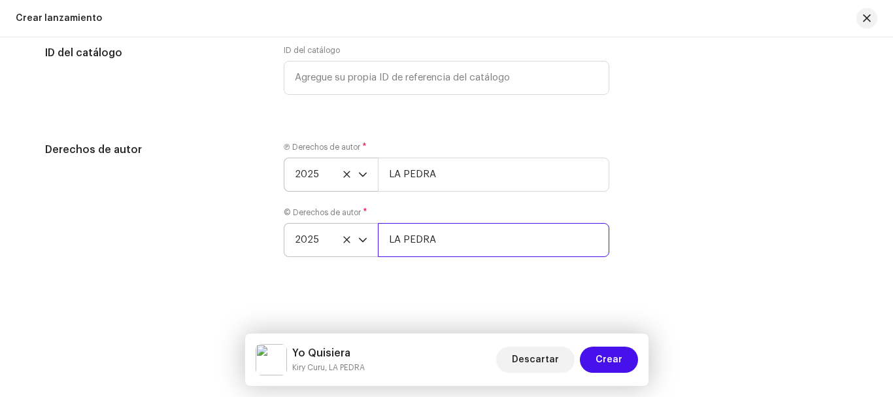
scroll to position [2589, 0]
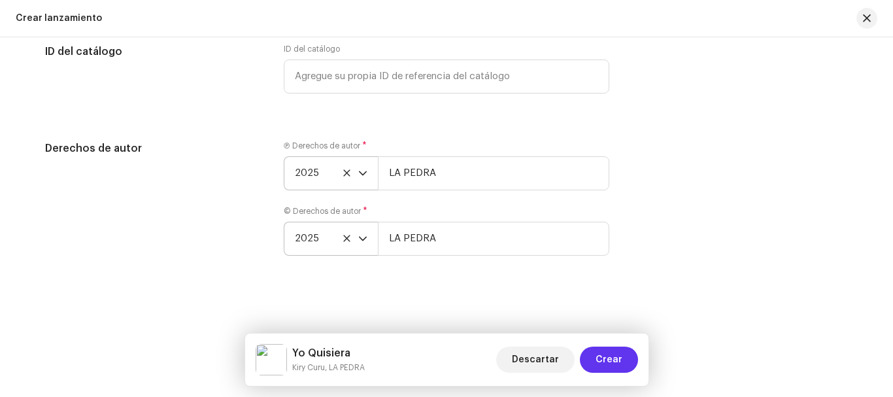
click at [613, 364] on span "Crear" at bounding box center [609, 360] width 27 height 26
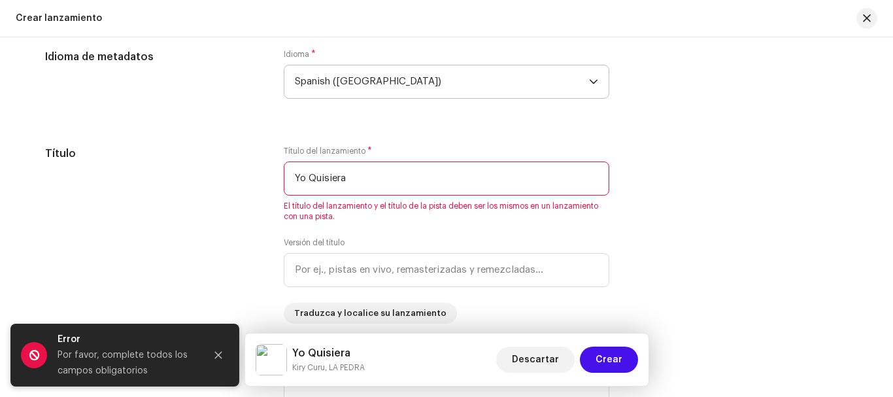
scroll to position [1176, 0]
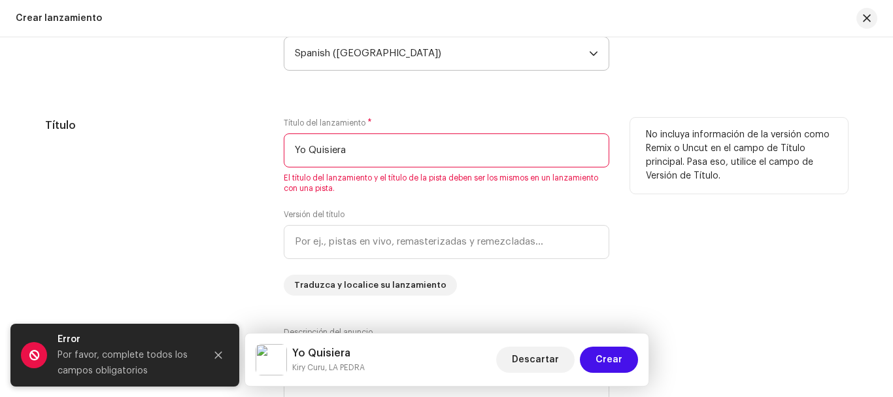
drag, startPoint x: 358, startPoint y: 143, endPoint x: 275, endPoint y: 148, distance: 83.8
click at [275, 148] on div "Título Título del lanzamiento * Yo Quisiera El título del lanzamiento y el títu…" at bounding box center [446, 207] width 803 height 178
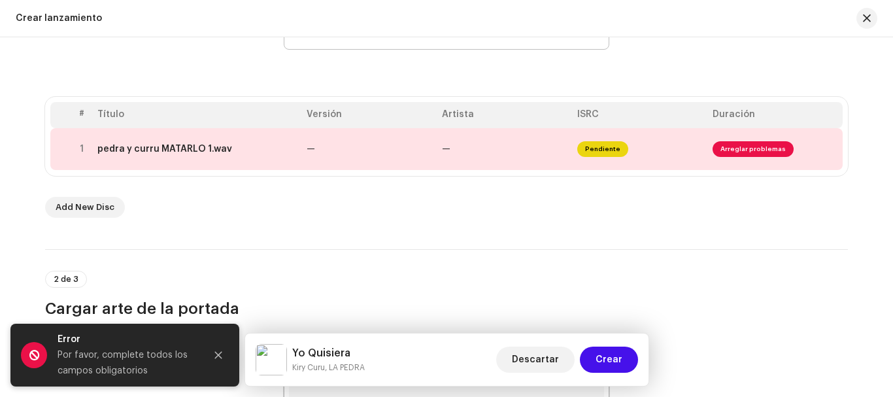
scroll to position [232, 0]
click at [662, 143] on td "Pendiente" at bounding box center [639, 150] width 135 height 42
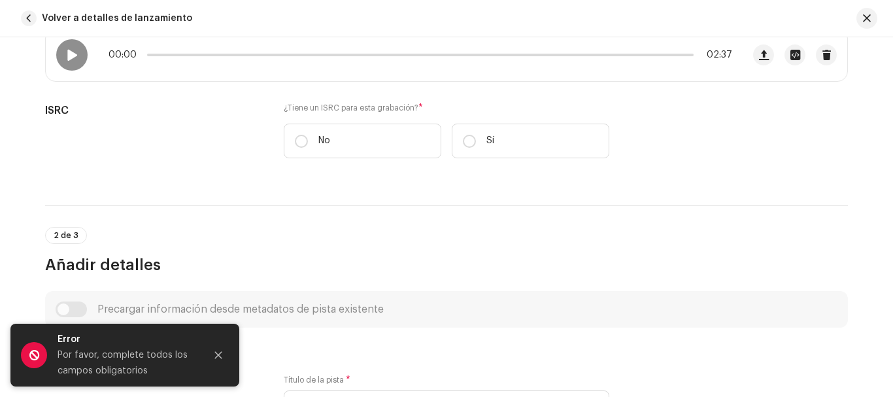
scroll to position [348, 0]
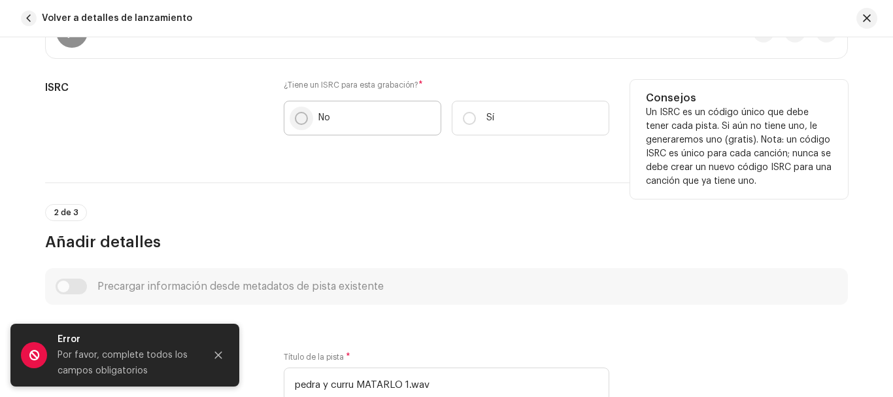
click at [296, 120] on input "No" at bounding box center [301, 118] width 13 height 13
radio input "true"
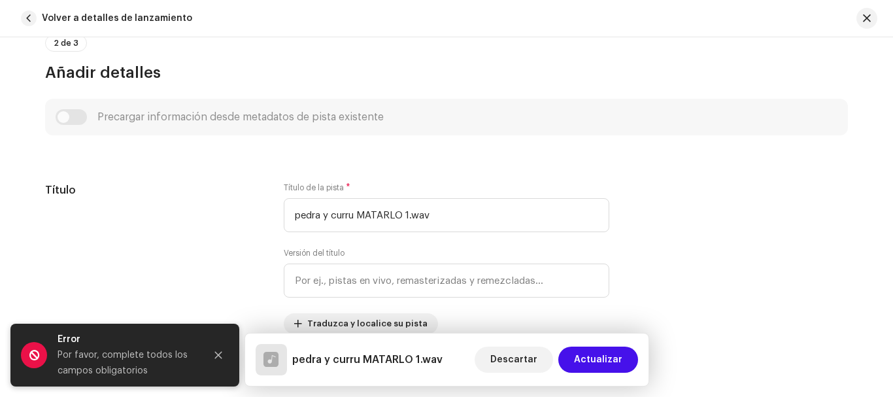
scroll to position [605, 0]
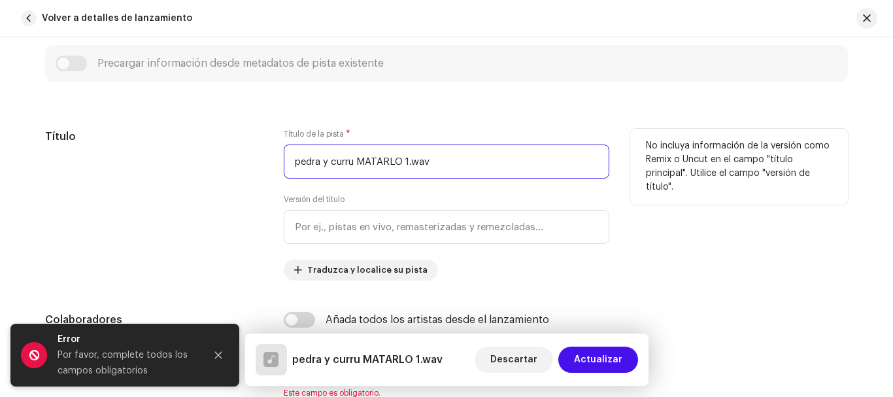
drag, startPoint x: 441, startPoint y: 158, endPoint x: 262, endPoint y: 146, distance: 179.5
click at [262, 146] on div "Título Título de la pista * pedra y curru MATARLO 1.wav Versión del título Trad…" at bounding box center [446, 205] width 803 height 152
paste input "Yo Quisiera"
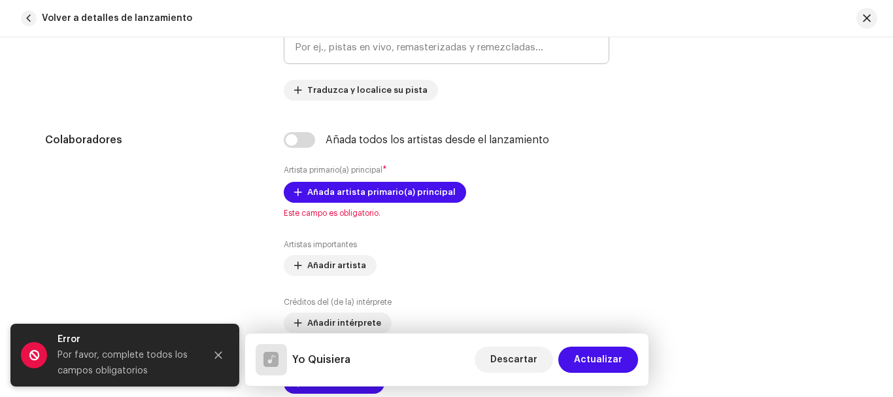
scroll to position [789, 0]
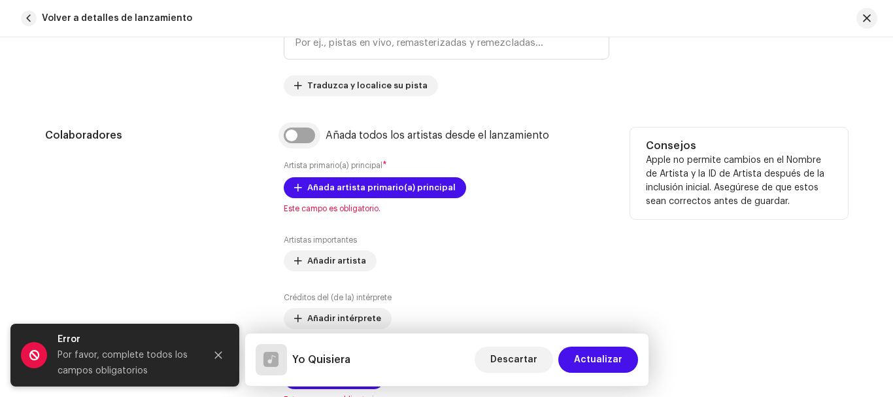
type input "Yo Quisiera"
click at [292, 134] on input "checkbox" at bounding box center [299, 135] width 31 height 16
checkbox input "true"
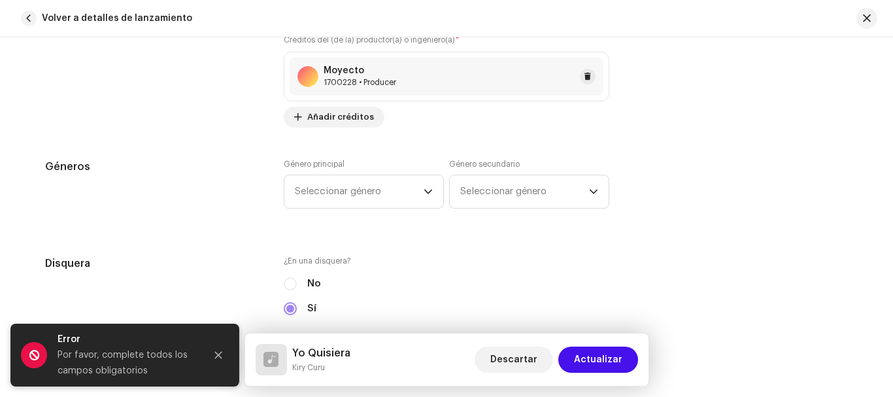
scroll to position [1327, 0]
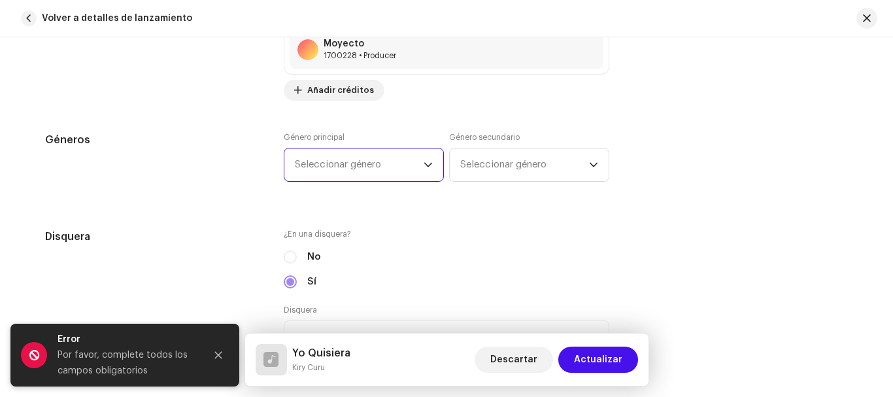
click at [385, 163] on span "Seleccionar género" at bounding box center [359, 164] width 129 height 33
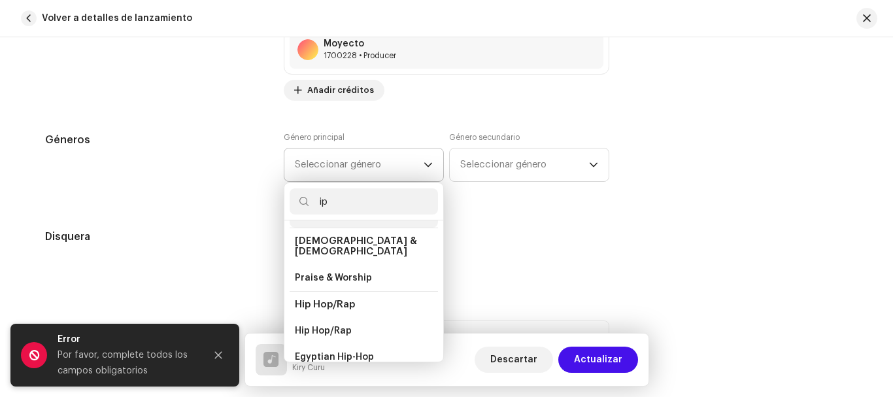
scroll to position [51, 0]
type input "ip"
click at [345, 324] on span "Hip Hop/Rap" at bounding box center [323, 330] width 57 height 13
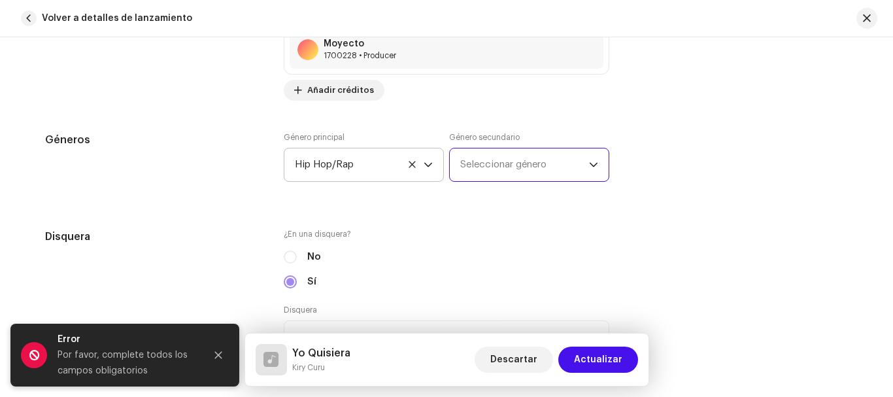
click at [501, 163] on span "Seleccionar género" at bounding box center [524, 164] width 129 height 33
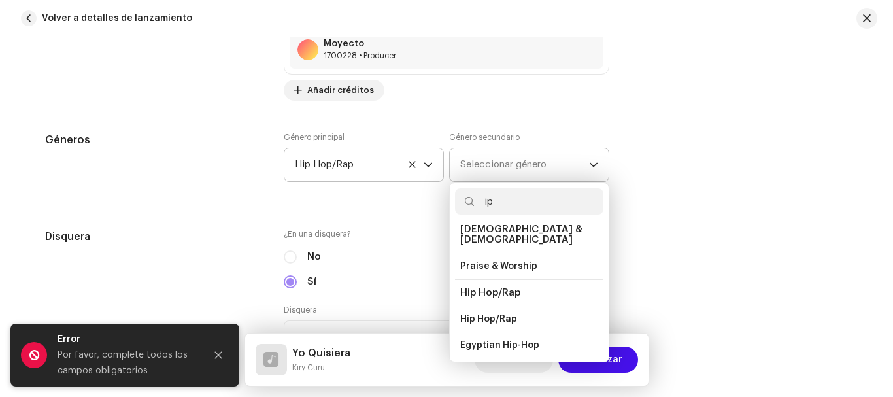
scroll to position [78, 0]
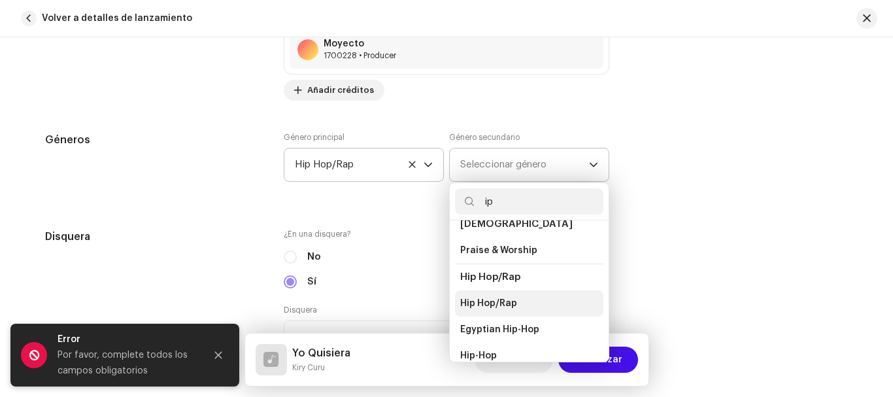
type input "ip"
click at [490, 297] on span "Hip Hop/Rap" at bounding box center [488, 303] width 57 height 13
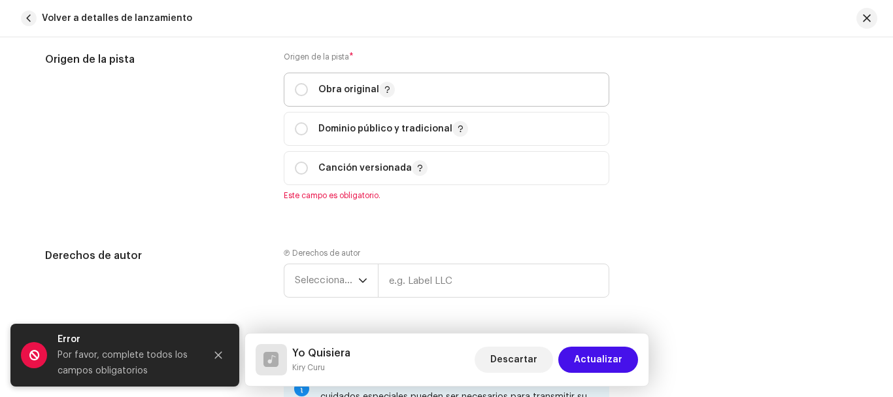
scroll to position [1872, 0]
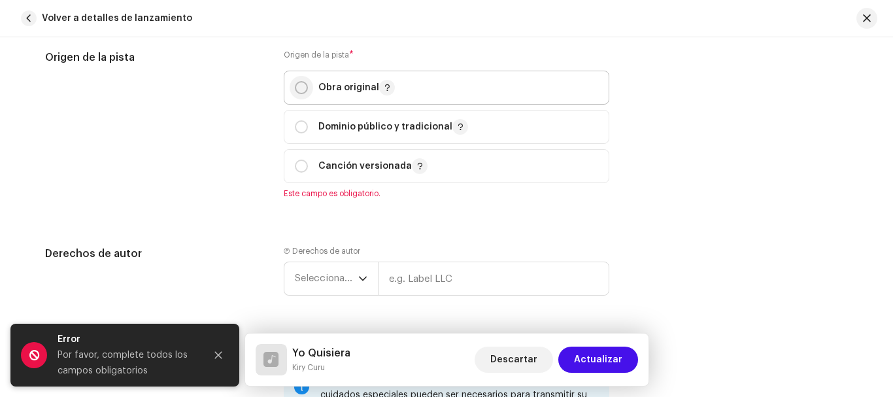
click at [302, 89] on input "radio" at bounding box center [301, 87] width 13 height 13
radio input "true"
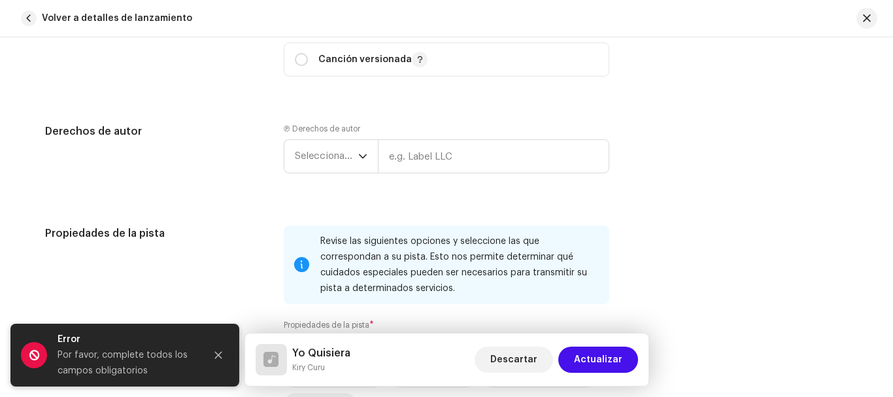
scroll to position [1995, 0]
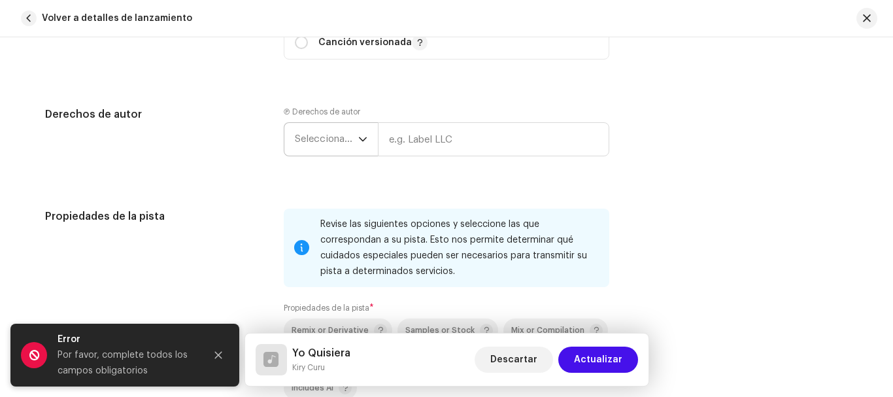
click at [324, 135] on span "Seleccionar año" at bounding box center [326, 139] width 63 height 33
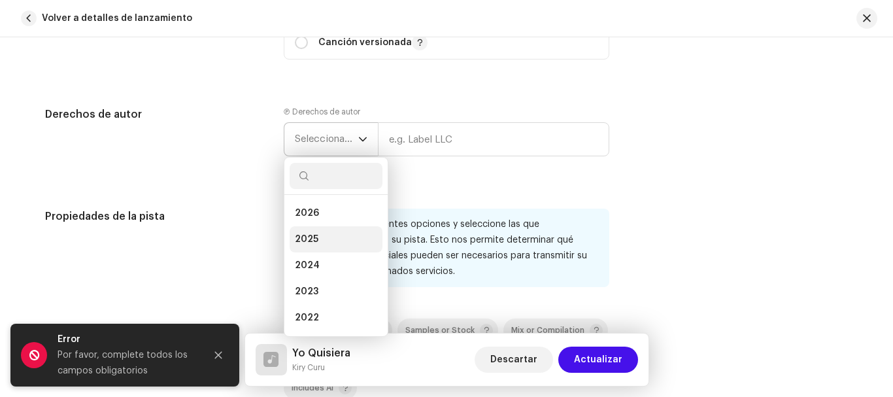
click at [315, 236] on li "2025" at bounding box center [336, 239] width 93 height 26
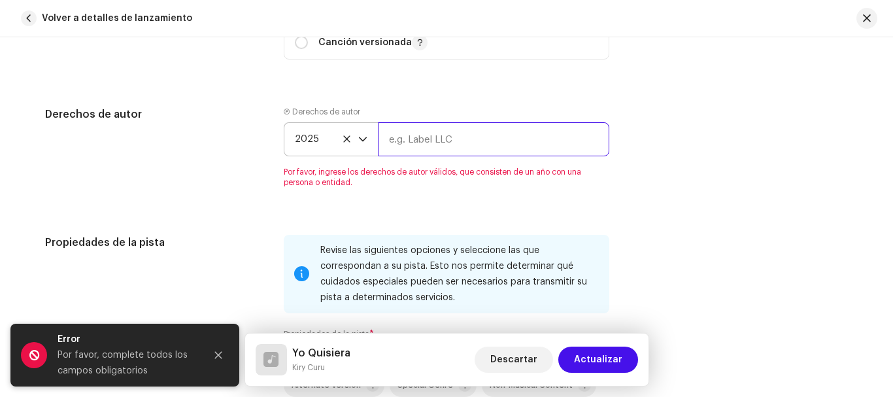
click at [457, 139] on input "text" at bounding box center [493, 139] width 231 height 34
type input "LA PEDRA"
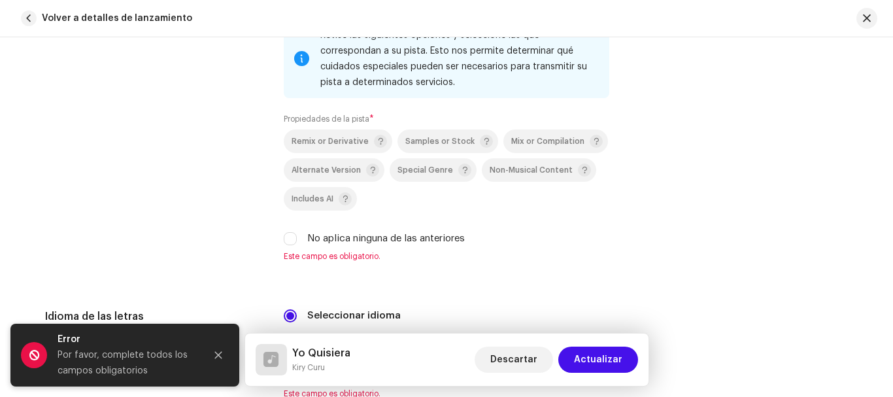
scroll to position [2290, 0]
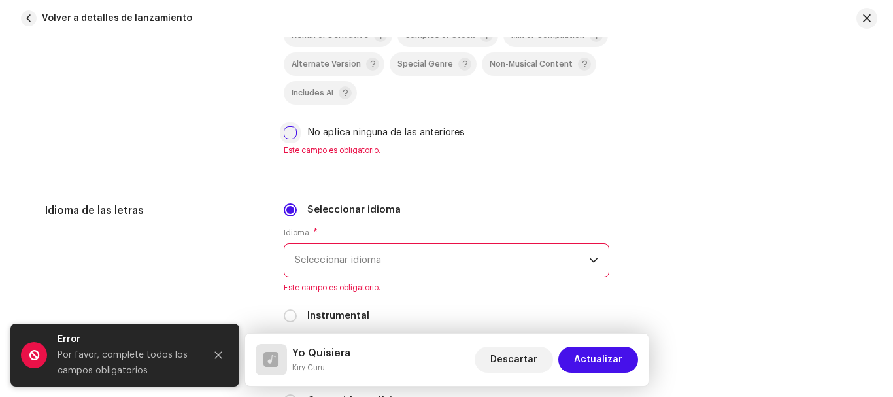
click at [287, 135] on input "No aplica ninguna de las anteriores" at bounding box center [290, 132] width 13 height 13
checkbox input "true"
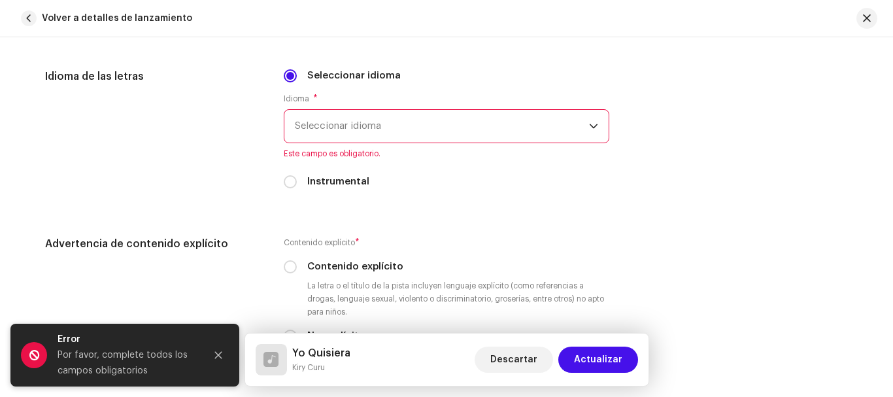
scroll to position [2431, 0]
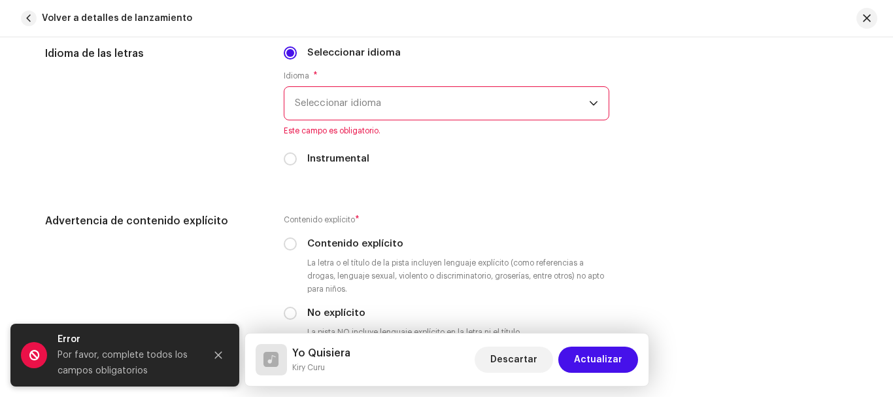
click at [411, 102] on span "Seleccionar idioma" at bounding box center [442, 103] width 294 height 33
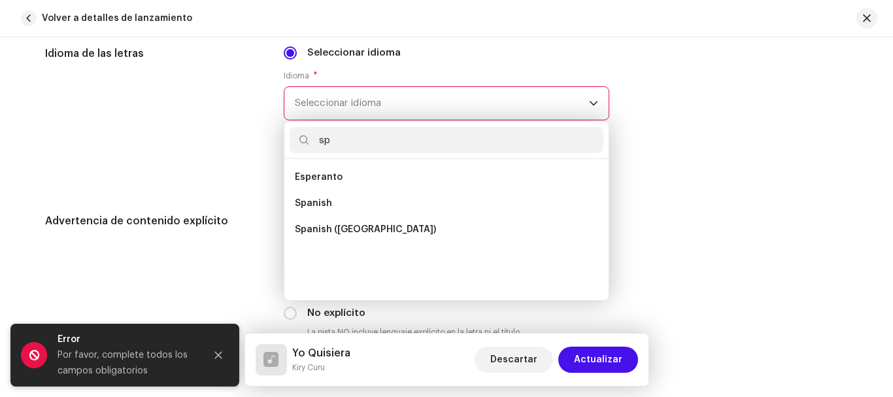
scroll to position [0, 0]
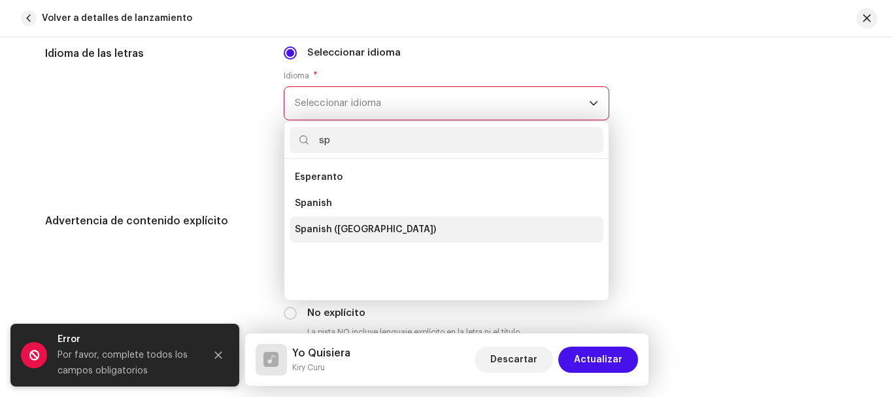
type input "sp"
click at [384, 224] on span "Spanish ([GEOGRAPHIC_DATA])" at bounding box center [365, 229] width 141 height 13
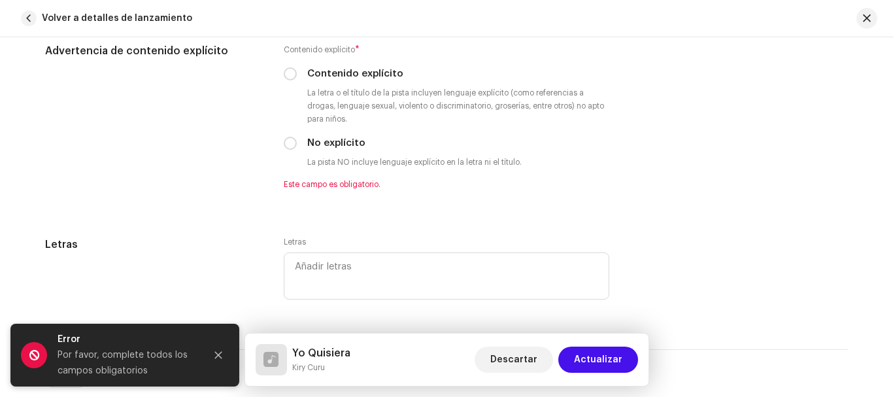
scroll to position [2630, 0]
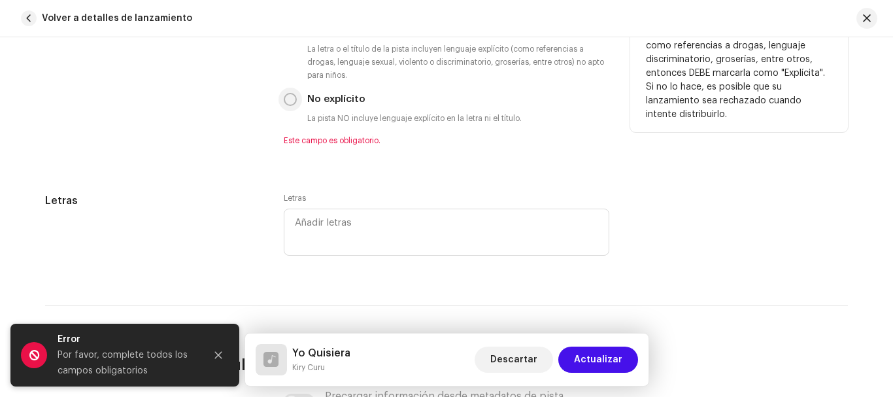
click at [288, 97] on input "No explícito" at bounding box center [290, 99] width 13 height 13
radio input "true"
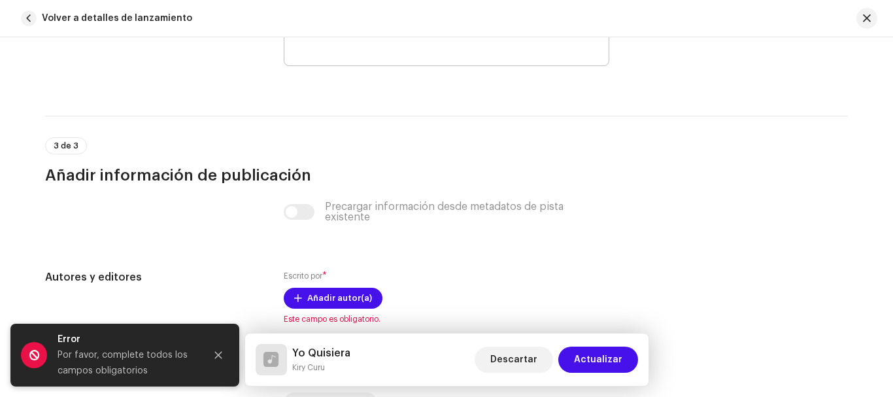
scroll to position [2945, 0]
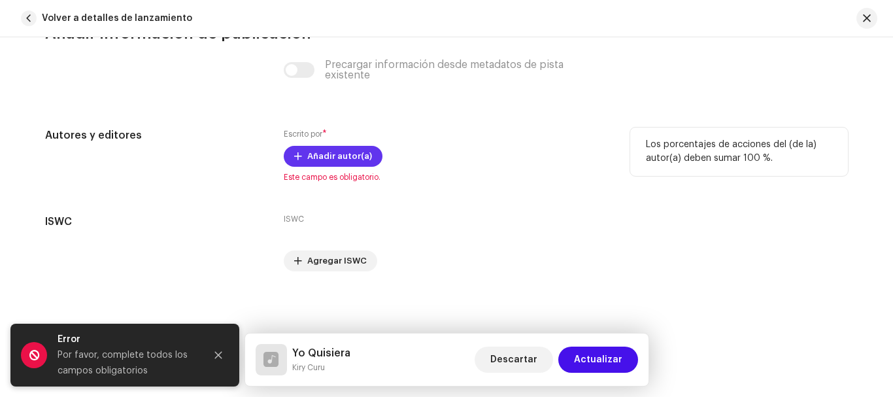
click at [326, 152] on span "Añadir autor(a)" at bounding box center [339, 156] width 65 height 26
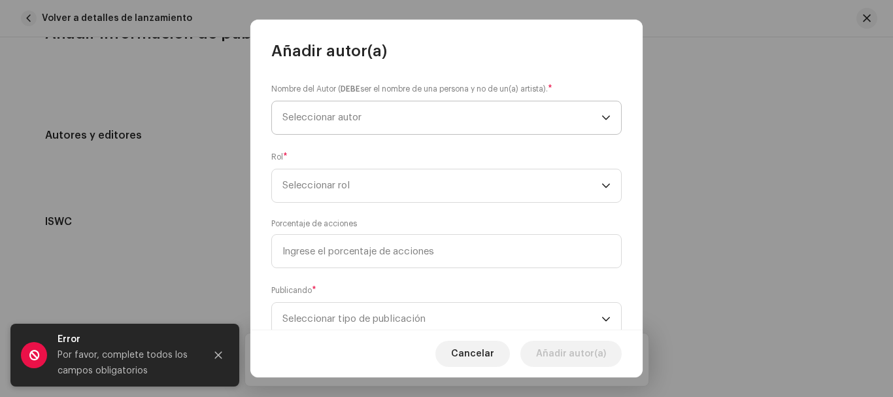
click at [409, 111] on span "Seleccionar autor" at bounding box center [441, 117] width 319 height 33
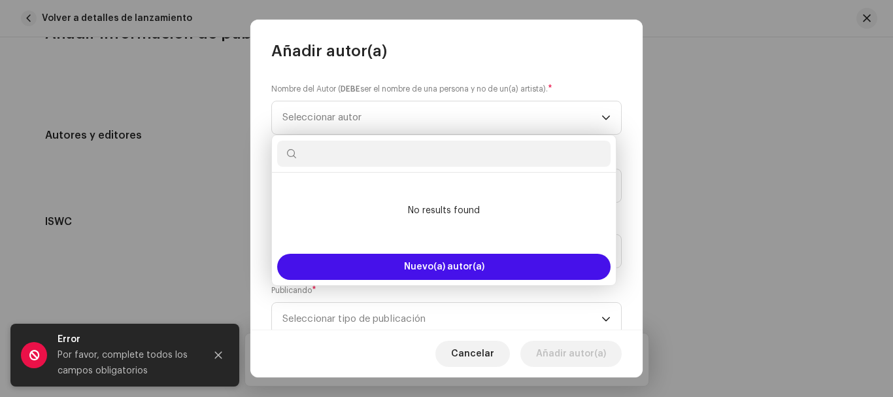
click at [393, 157] on input "text" at bounding box center [443, 154] width 333 height 26
type input "a"
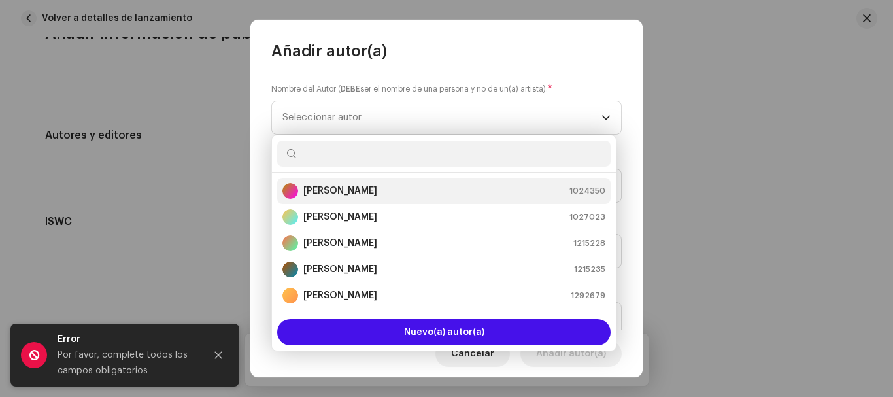
click at [356, 190] on strong "[PERSON_NAME]" at bounding box center [340, 190] width 74 height 13
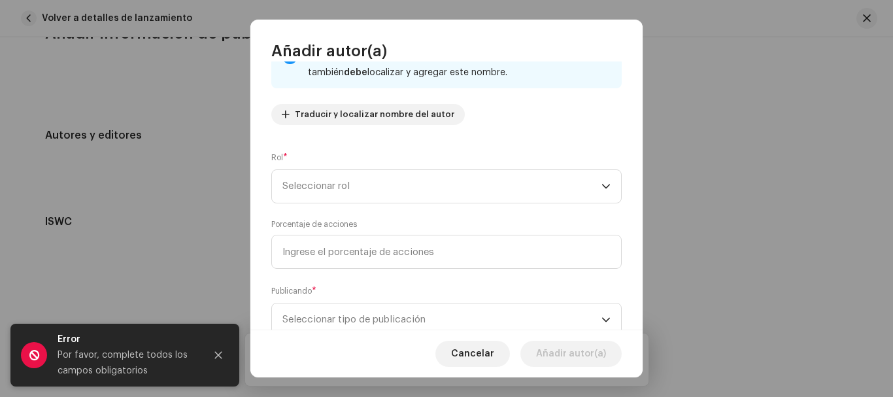
scroll to position [146, 0]
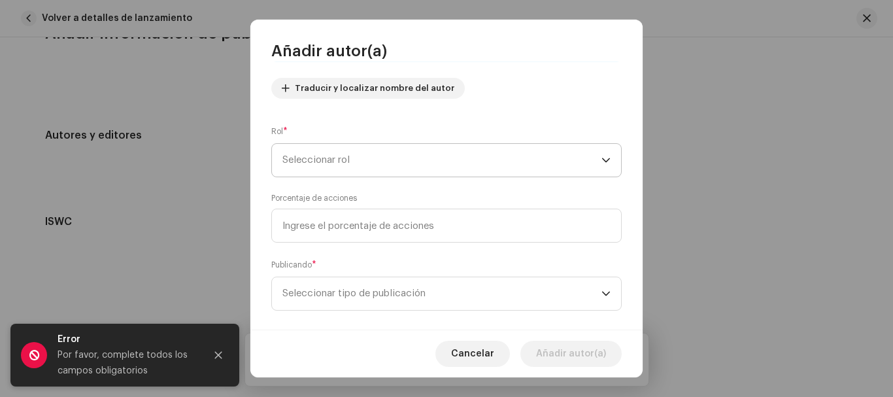
click at [415, 161] on span "Seleccionar rol" at bounding box center [441, 160] width 319 height 33
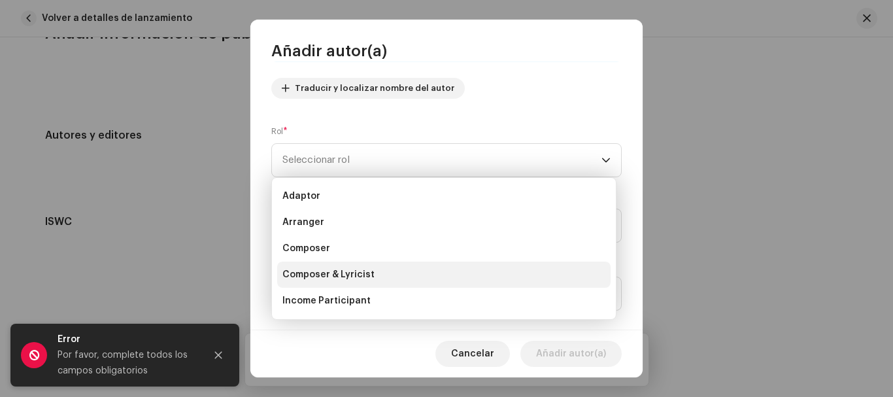
click at [362, 273] on span "Composer & Lyricist" at bounding box center [328, 274] width 92 height 13
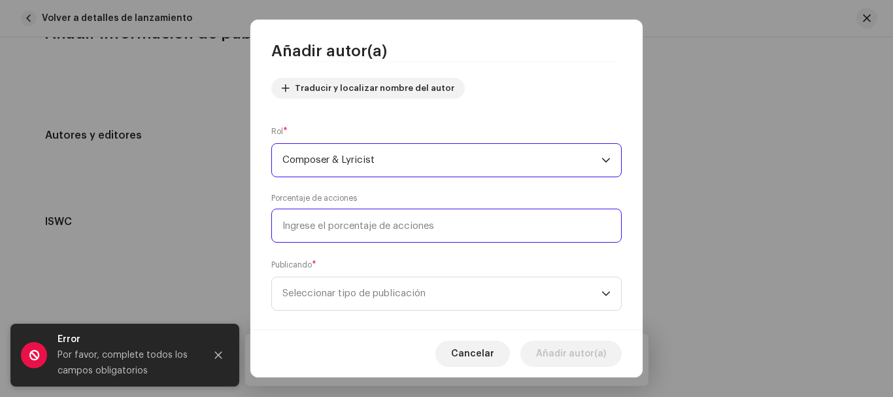
click at [404, 226] on input at bounding box center [446, 226] width 350 height 34
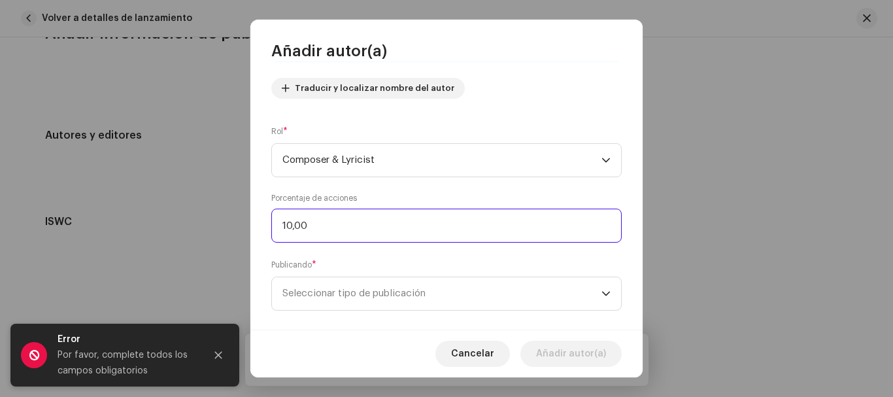
type input "100,00"
click at [382, 292] on span "Seleccionar tipo de publicación" at bounding box center [441, 293] width 319 height 33
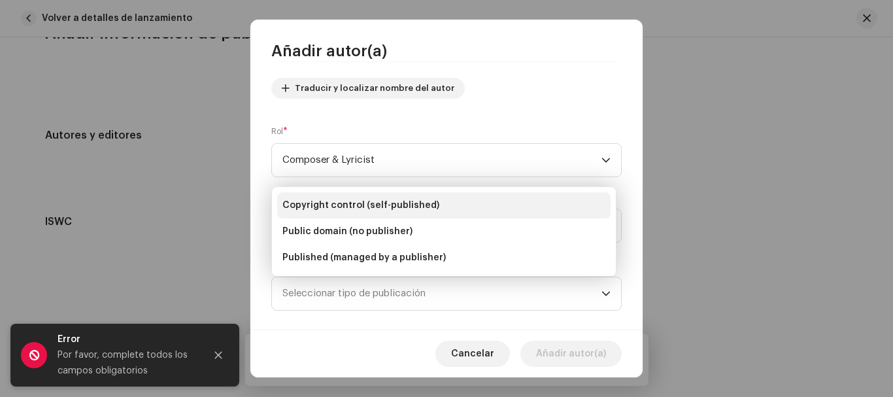
click at [419, 201] on span "Copyright control (self-published)" at bounding box center [360, 205] width 157 height 13
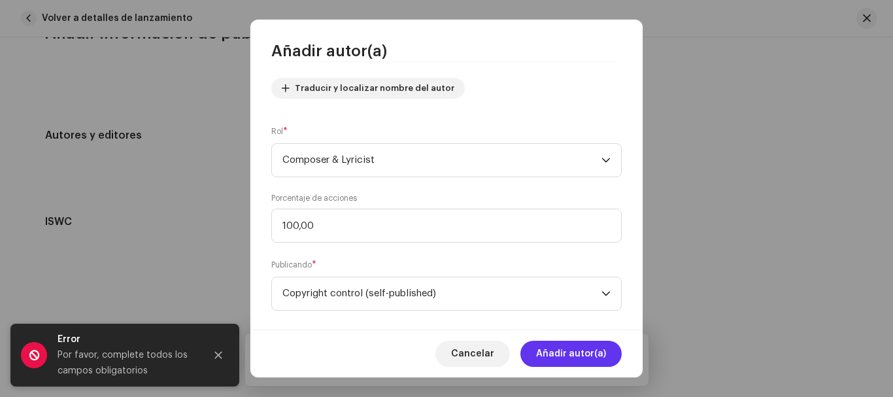
click at [583, 350] on span "Añadir autor(a)" at bounding box center [571, 354] width 70 height 26
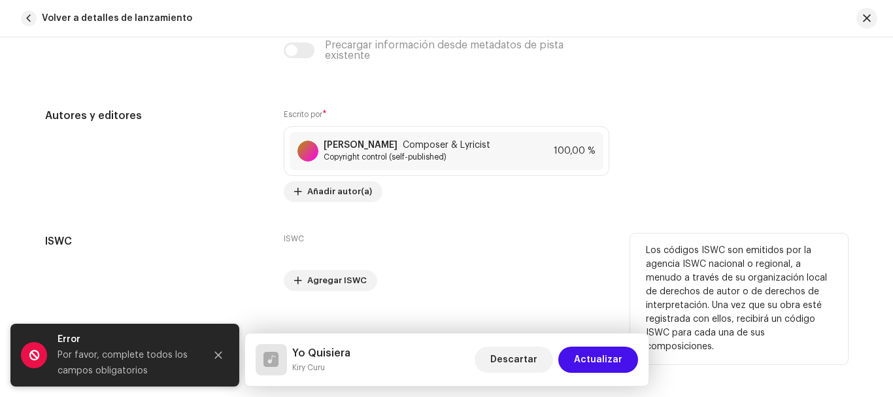
scroll to position [2985, 0]
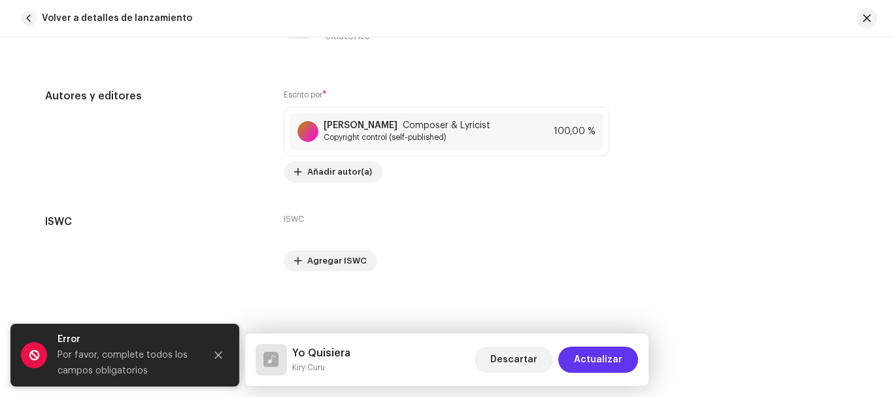
click at [600, 358] on span "Actualizar" at bounding box center [598, 360] width 48 height 26
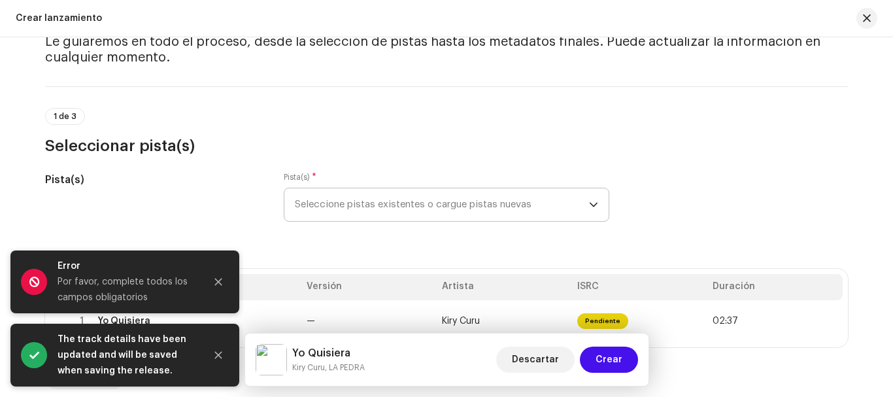
scroll to position [0, 0]
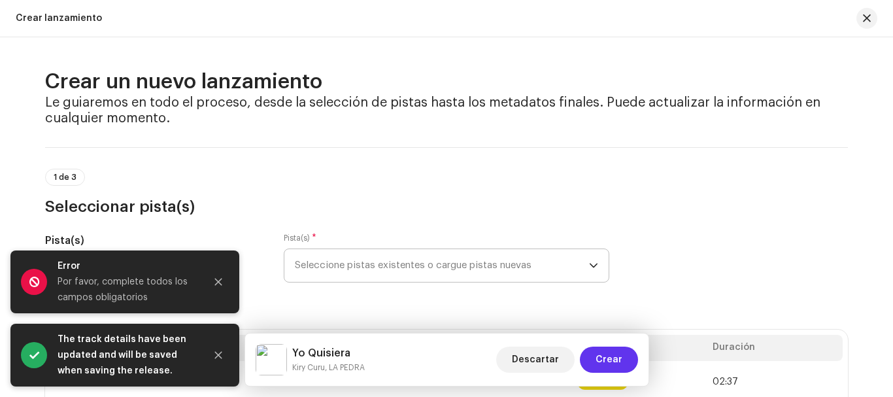
click at [612, 352] on span "Crear" at bounding box center [609, 360] width 27 height 26
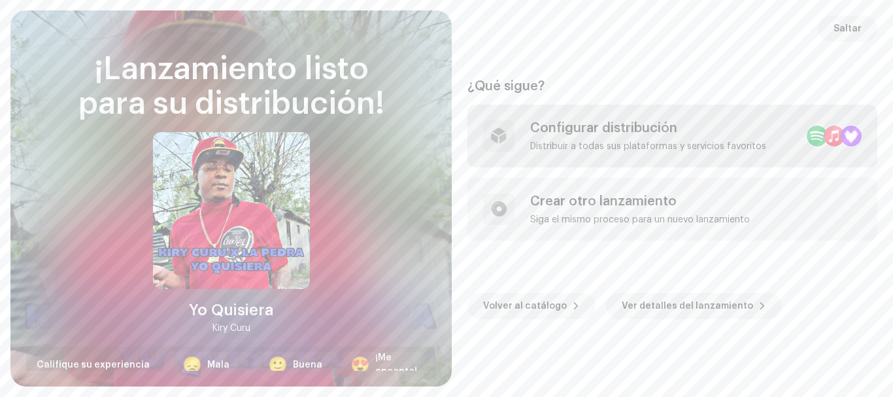
click at [824, 120] on div "Configurar distribución Distribuir a todas sus plataformas y servicios favoritos" at bounding box center [672, 136] width 410 height 63
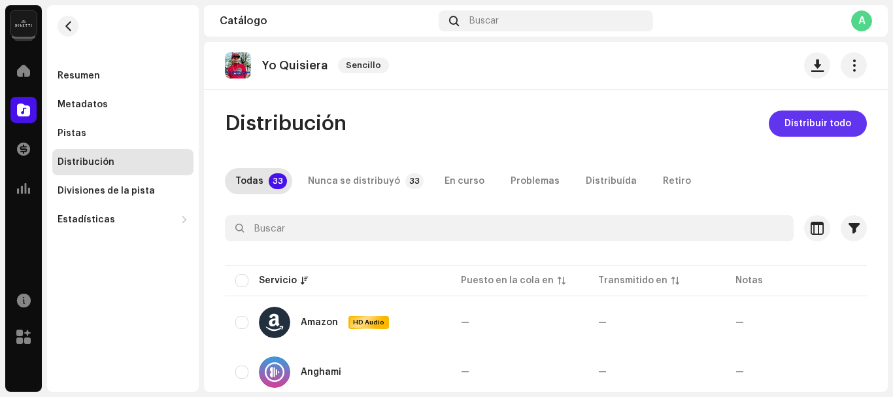
click at [818, 113] on span "Distribuir todo" at bounding box center [818, 123] width 67 height 26
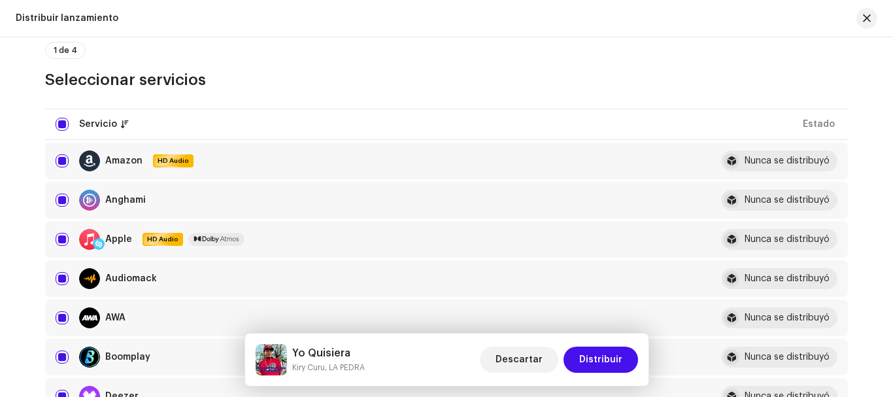
scroll to position [166, 0]
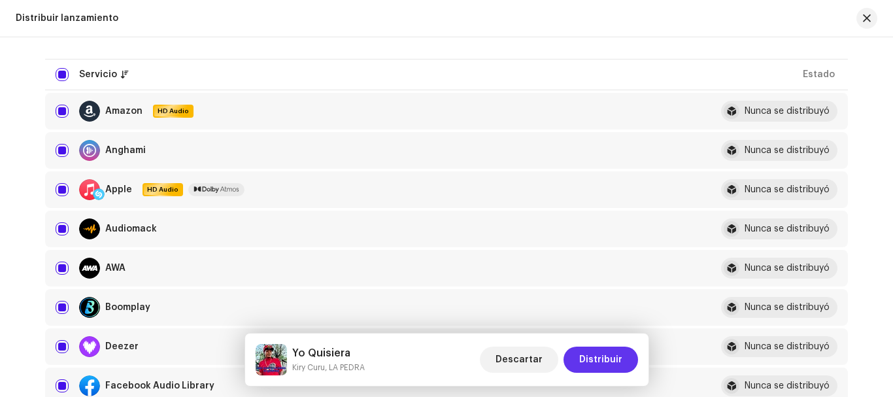
click at [604, 356] on span "Distribuir" at bounding box center [600, 360] width 43 height 26
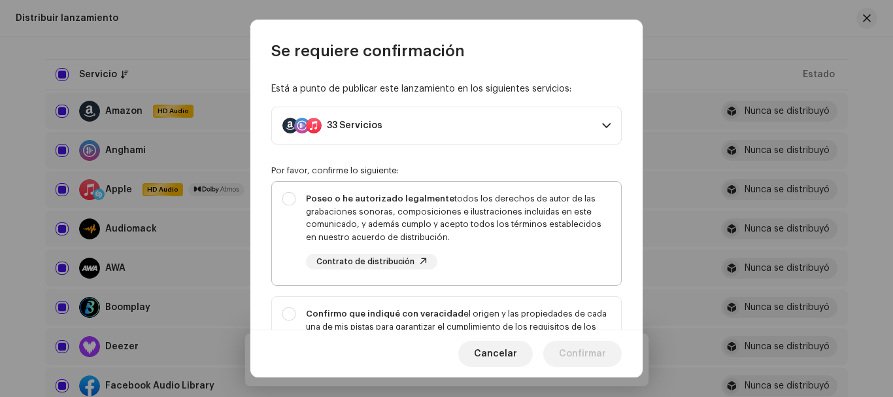
click at [294, 194] on div "Poseo o he autorizado legalmente todos los derechos de autor de las grabaciones…" at bounding box center [446, 231] width 349 height 98
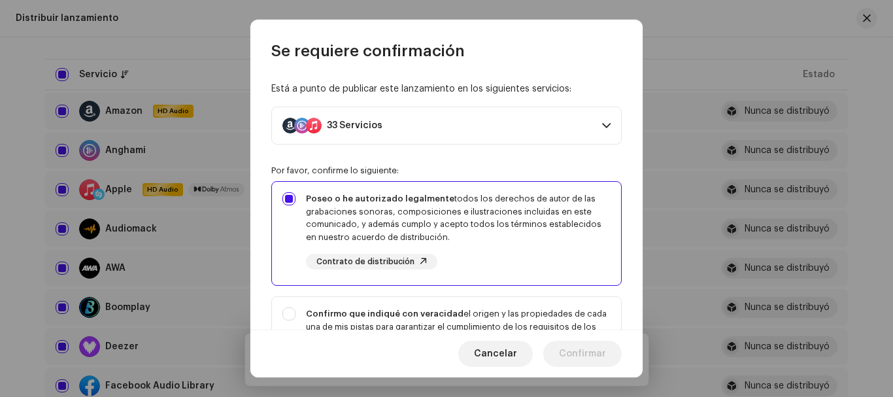
checkbox input "true"
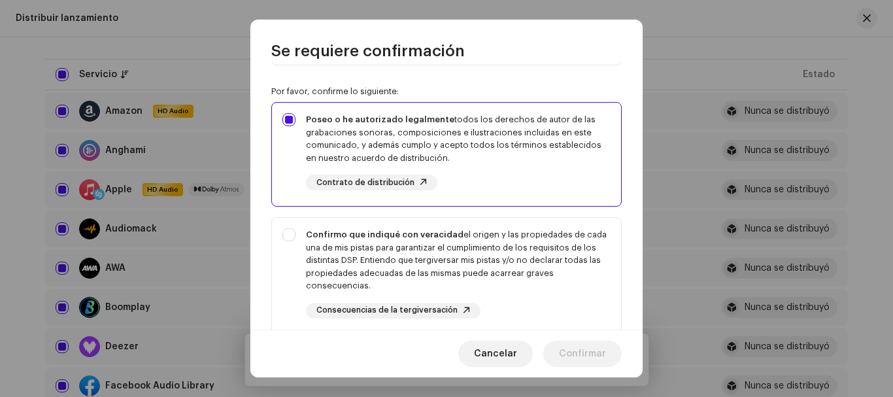
scroll to position [95, 0]
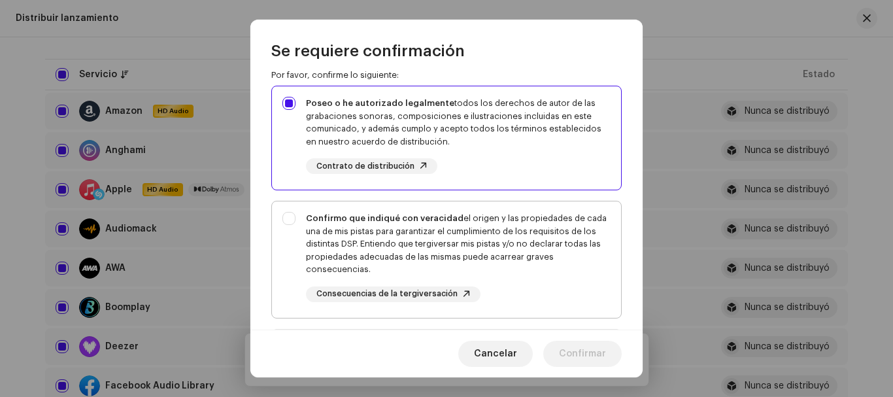
click at [292, 220] on div "Confirmo que indiqué con veracidad el origen y las propiedades de cada una de m…" at bounding box center [446, 256] width 349 height 111
checkbox input "true"
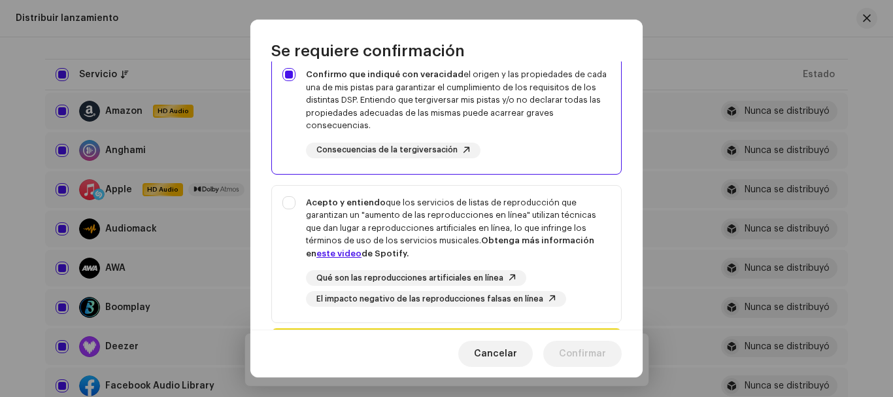
scroll to position [245, 0]
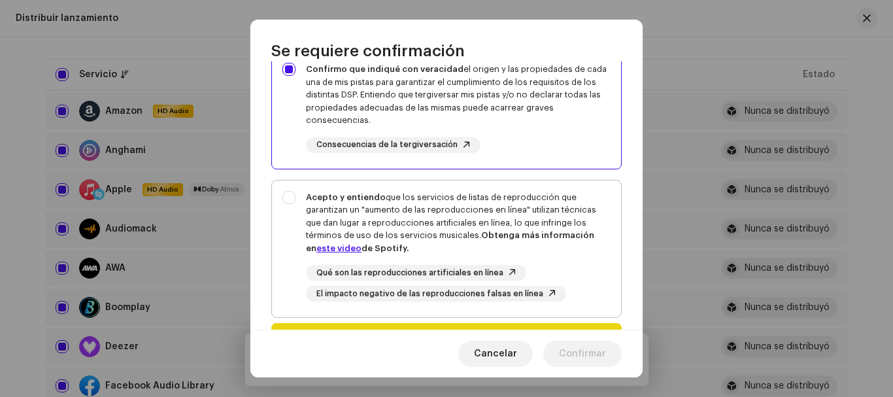
click at [290, 201] on div "Acepto y entiendo que los servicios de listas de reproducción que garantizan un…" at bounding box center [446, 246] width 349 height 132
checkbox input "true"
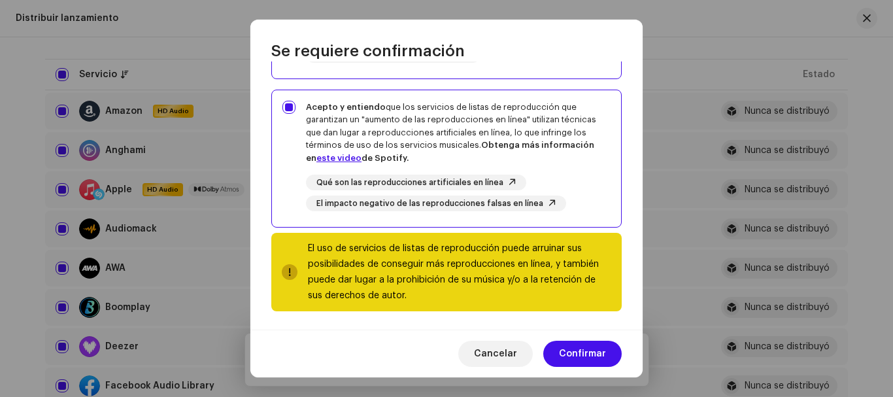
scroll to position [337, 0]
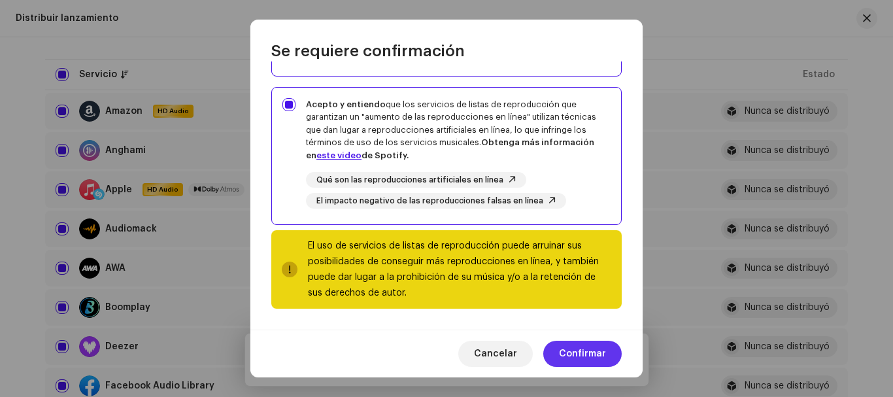
click at [584, 348] on span "Confirmar" at bounding box center [582, 354] width 47 height 26
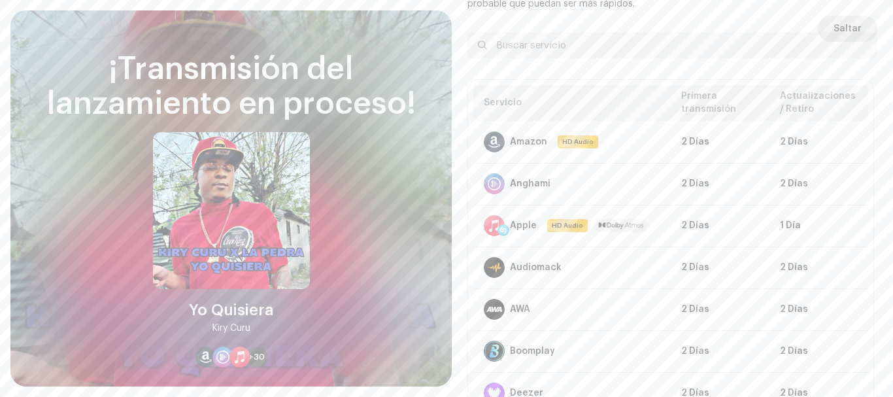
click at [845, 22] on span "Saltar" at bounding box center [848, 29] width 28 height 26
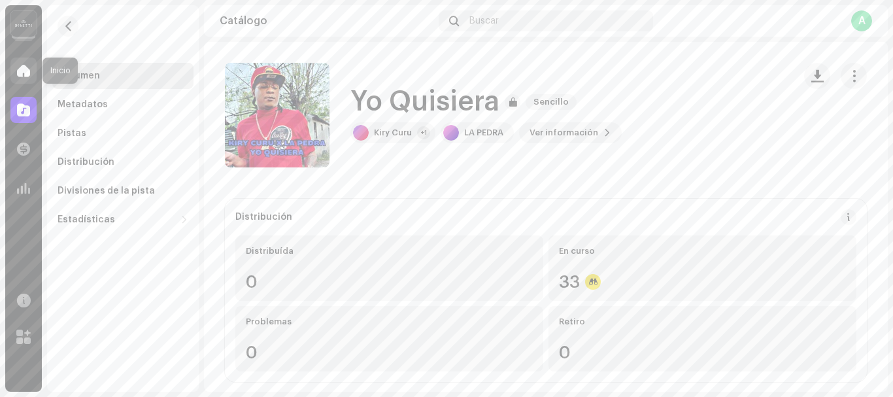
click at [22, 73] on span at bounding box center [23, 70] width 13 height 10
